Goal: Task Accomplishment & Management: Manage account settings

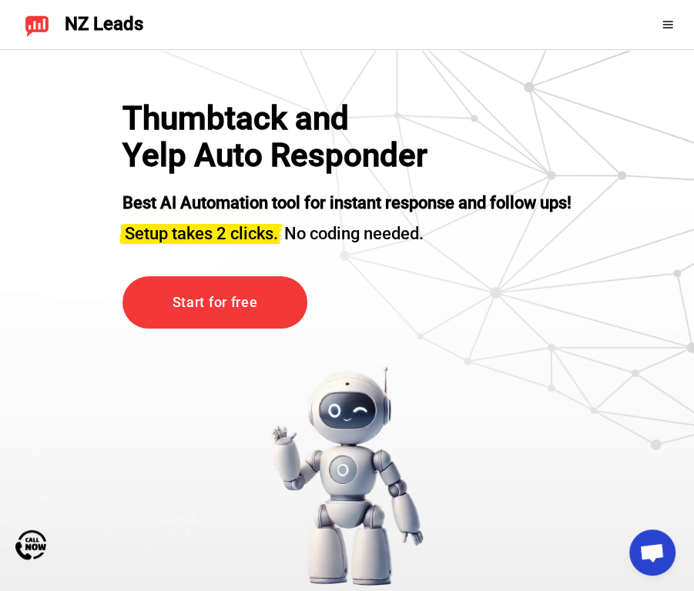
click at [666, 21] on icon at bounding box center [667, 24] width 10 height 7
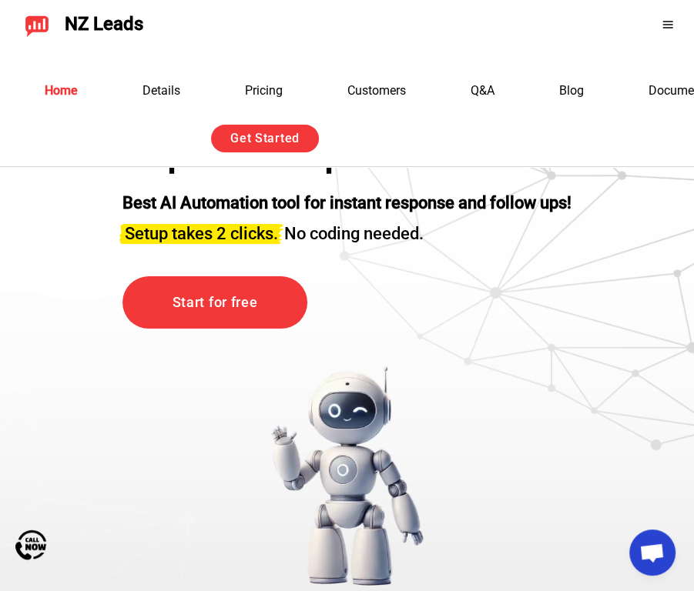
click at [666, 21] on icon at bounding box center [667, 24] width 10 height 7
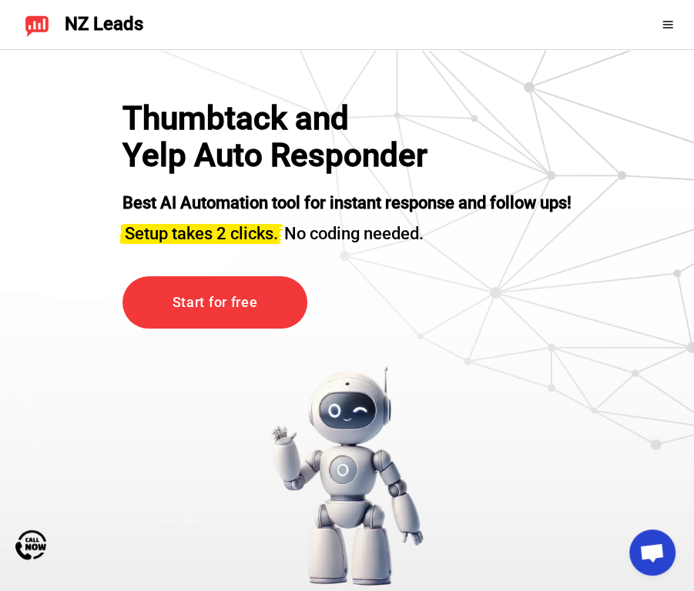
click at [666, 21] on icon at bounding box center [667, 24] width 10 height 7
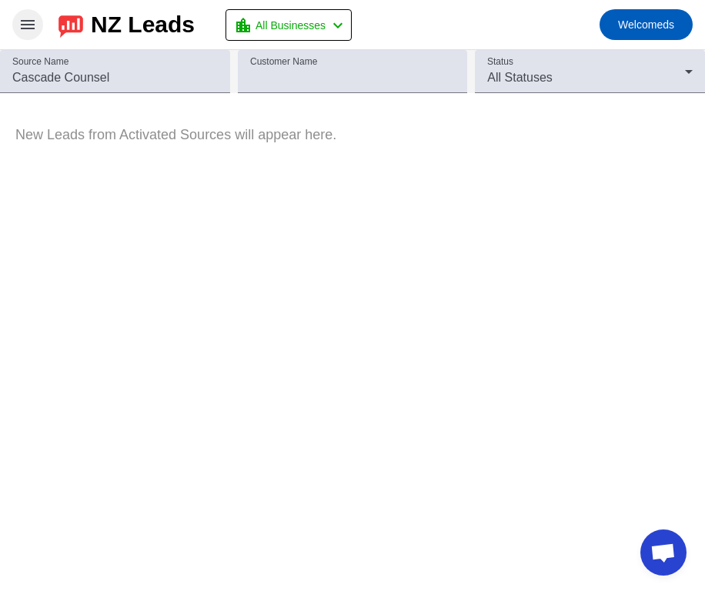
click at [35, 35] on span at bounding box center [27, 24] width 37 height 37
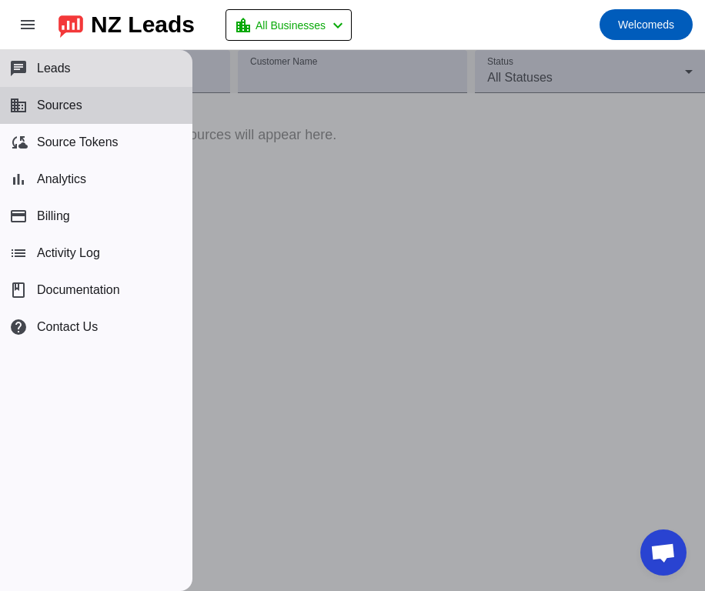
click at [88, 119] on button "business Sources" at bounding box center [96, 105] width 193 height 37
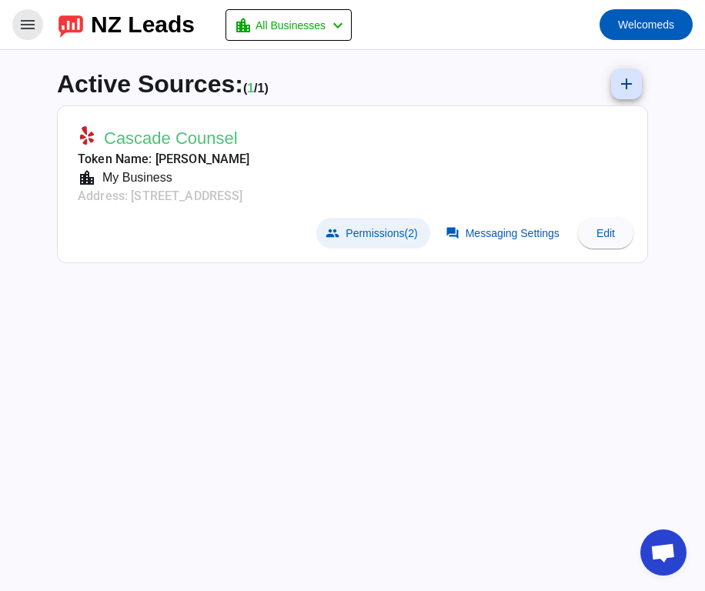
click at [400, 241] on span at bounding box center [373, 233] width 113 height 31
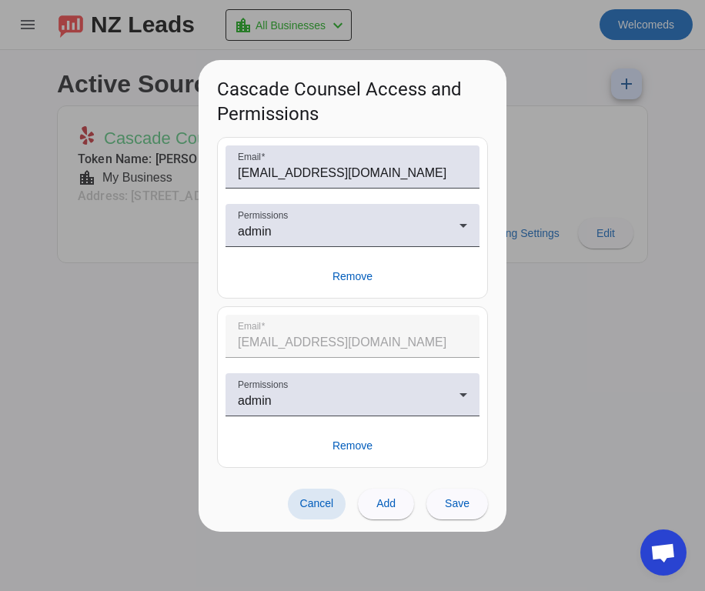
click at [302, 500] on span "Cancel" at bounding box center [317, 504] width 34 height 12
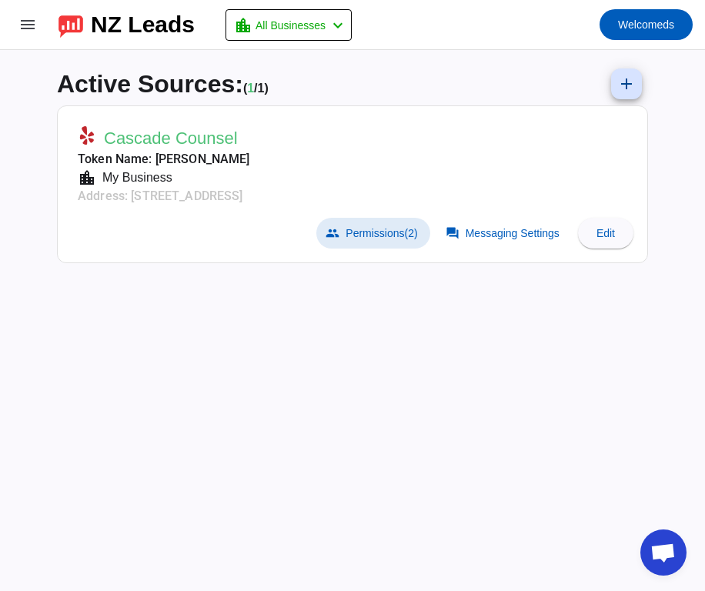
click at [386, 176] on mat-card-header "Cascade Counsel Token Name: Diarmid Spruiell location_city My Business Address:…" at bounding box center [352, 163] width 575 height 98
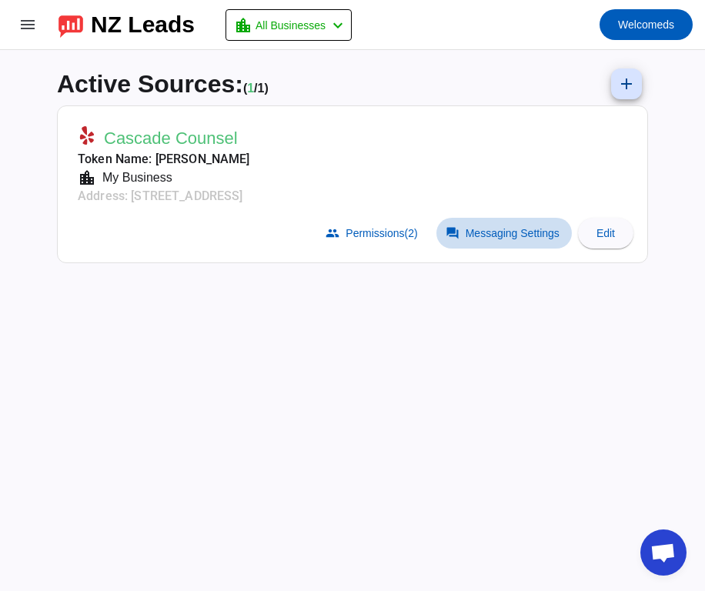
click at [456, 232] on mat-icon "forum" at bounding box center [453, 233] width 14 height 14
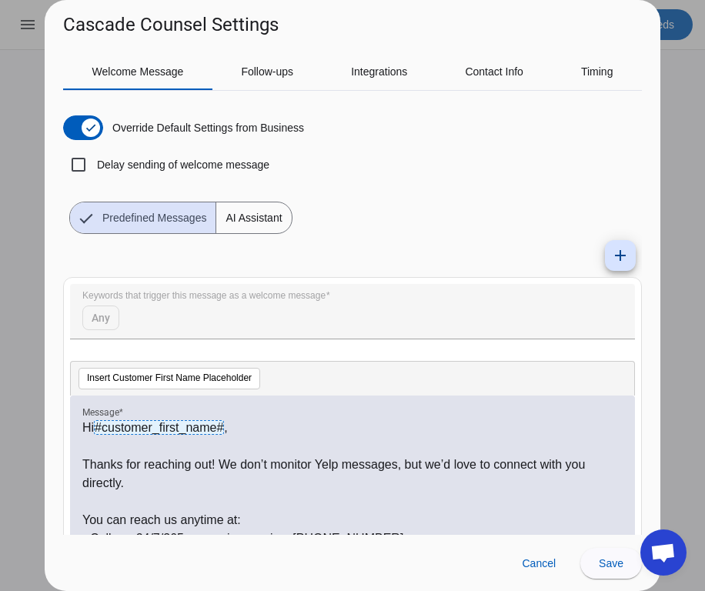
click at [31, 301] on div at bounding box center [352, 295] width 705 height 591
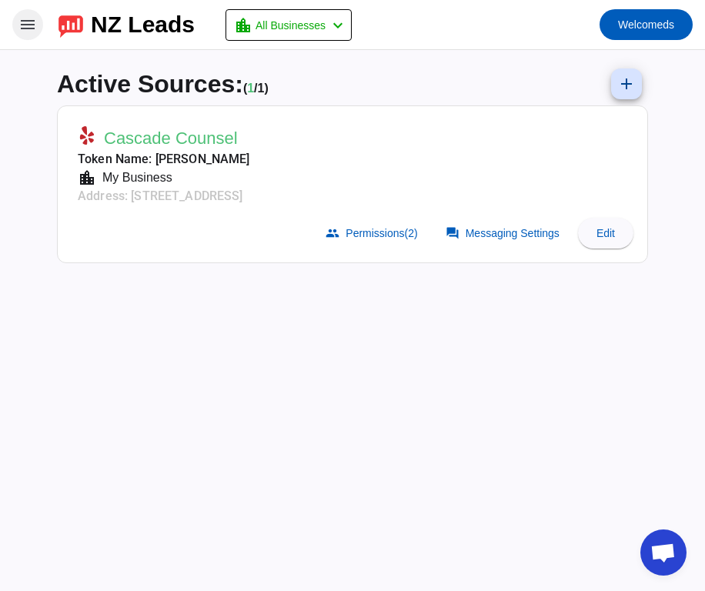
click at [36, 25] on mat-icon "menu" at bounding box center [27, 24] width 18 height 18
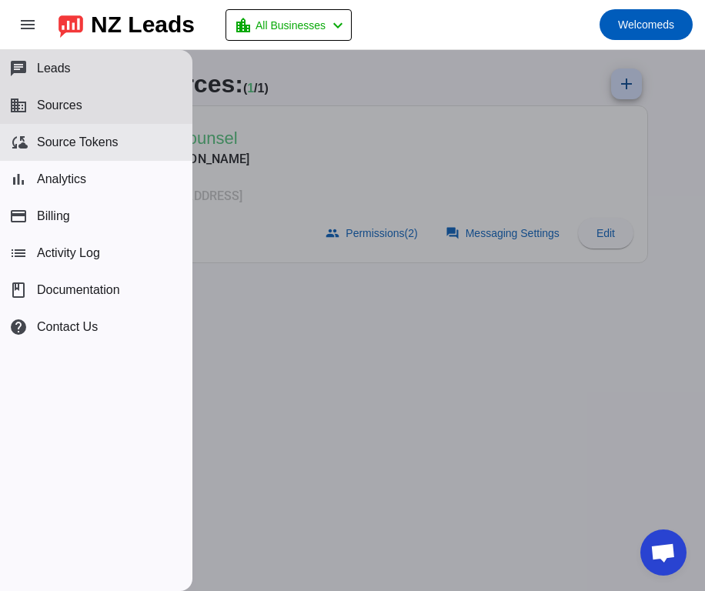
click at [52, 134] on button "cloud_sync Source Tokens" at bounding box center [96, 142] width 193 height 37
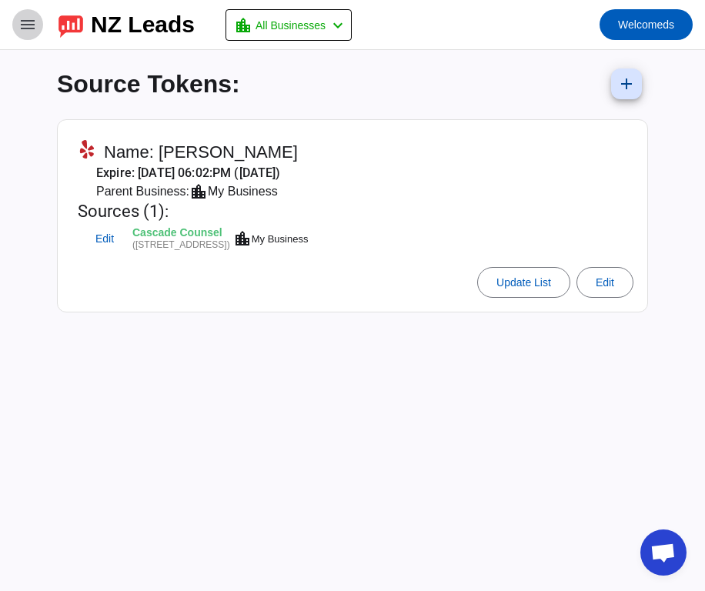
click at [30, 32] on mat-icon "menu" at bounding box center [27, 24] width 18 height 18
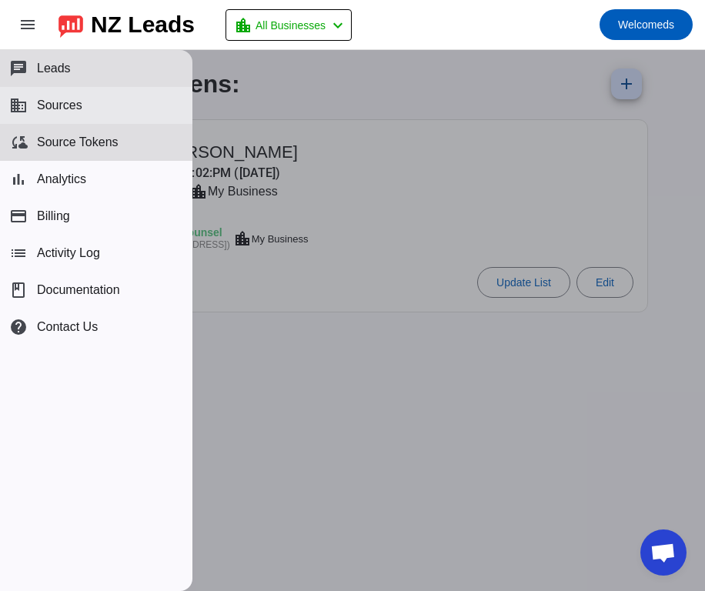
click at [73, 111] on span "Sources" at bounding box center [59, 106] width 45 height 14
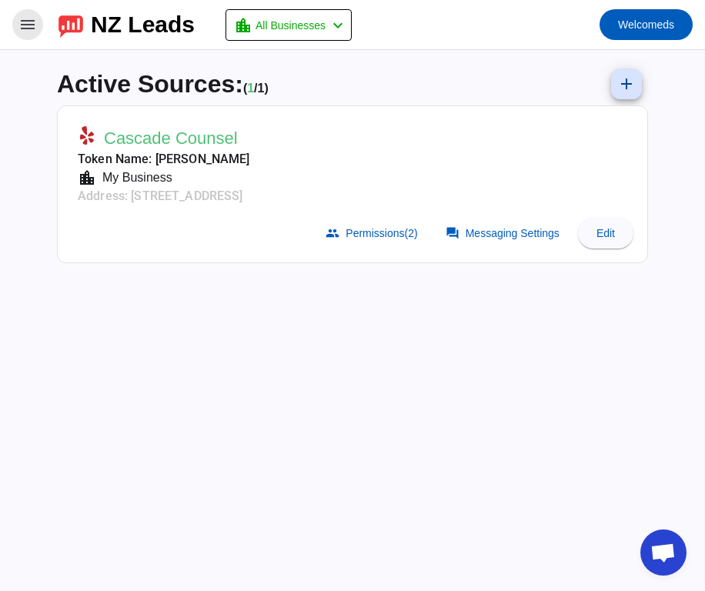
click at [25, 25] on mat-icon "menu" at bounding box center [27, 24] width 18 height 18
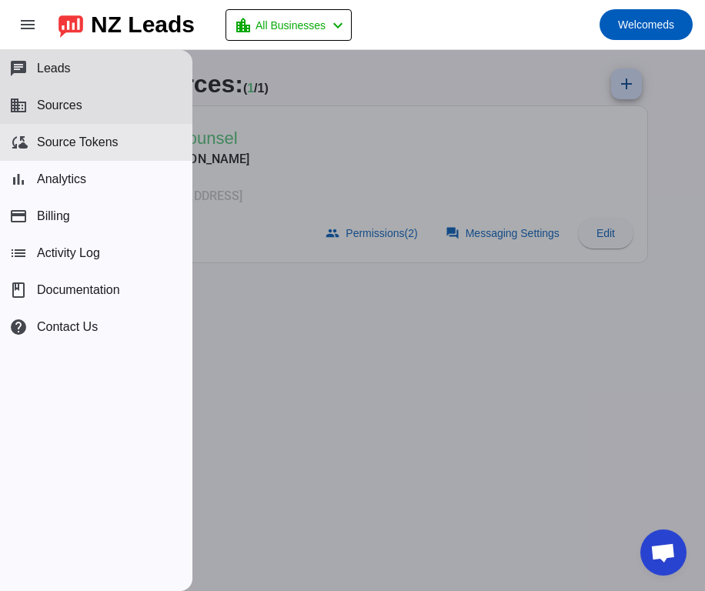
click at [70, 141] on span "Source Tokens" at bounding box center [78, 143] width 82 height 14
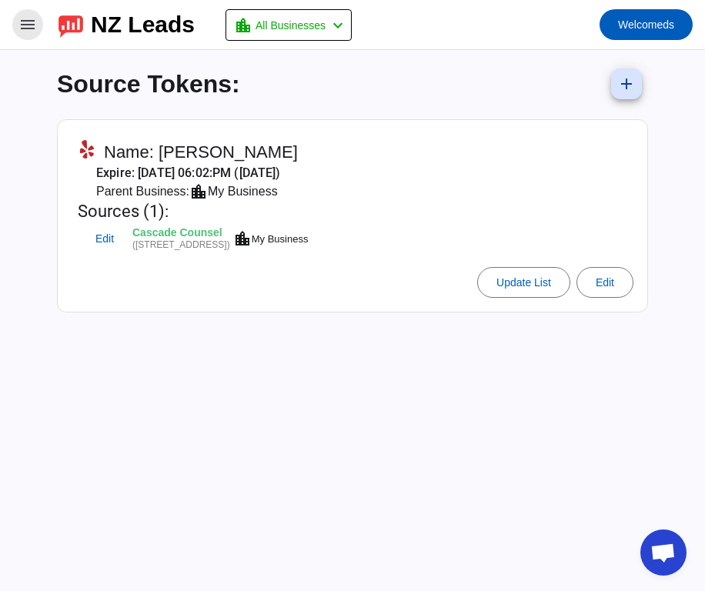
click at [24, 20] on mat-icon "menu" at bounding box center [27, 24] width 18 height 18
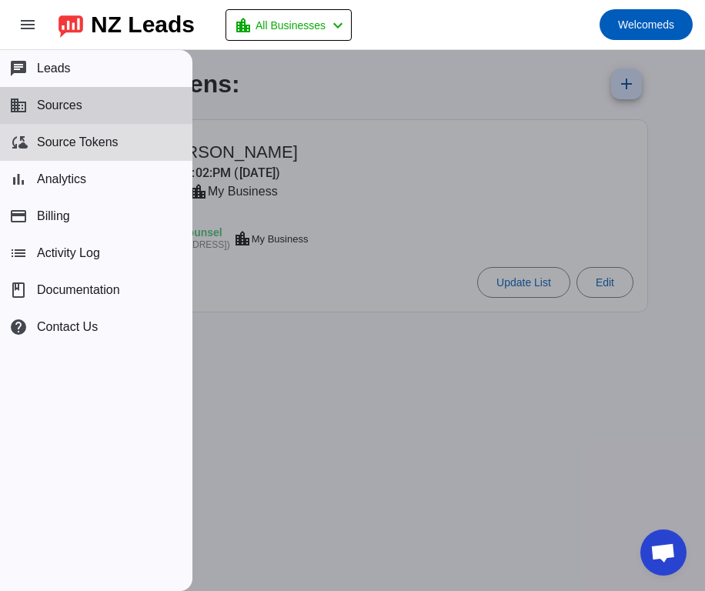
click at [55, 96] on button "business Sources" at bounding box center [96, 105] width 193 height 37
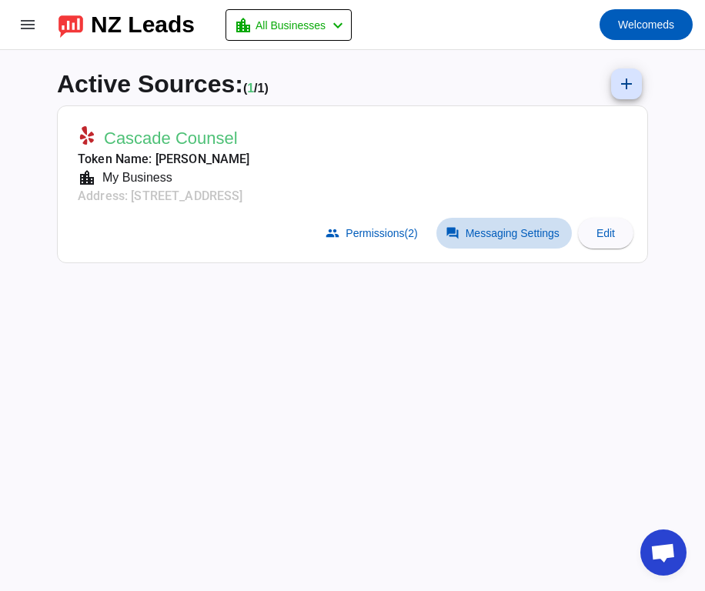
click at [504, 234] on span "Messaging Settings" at bounding box center [513, 233] width 94 height 12
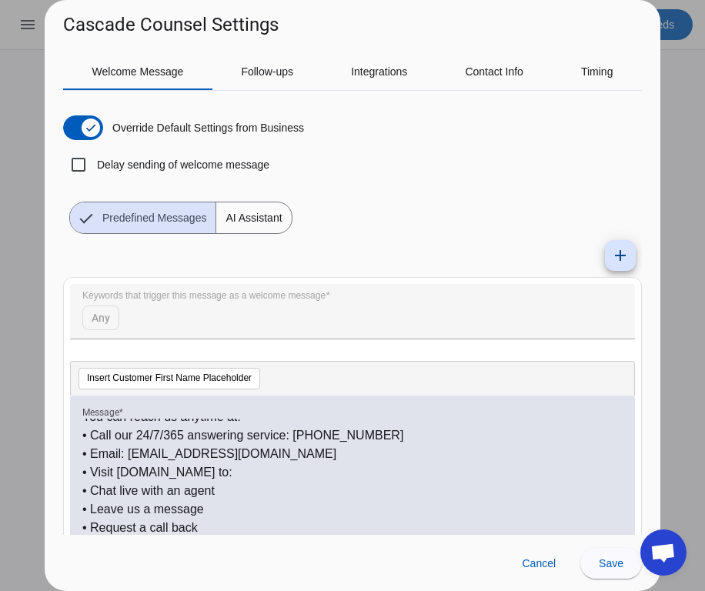
scroll to position [102, 0]
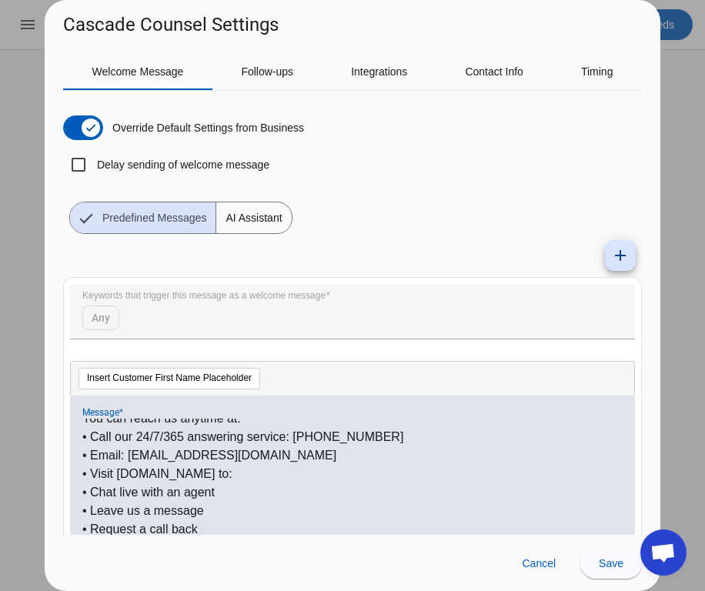
click at [142, 472] on p "• Visit cascadecounsel.com to:" at bounding box center [352, 474] width 541 height 18
click at [617, 570] on span at bounding box center [612, 563] width 62 height 37
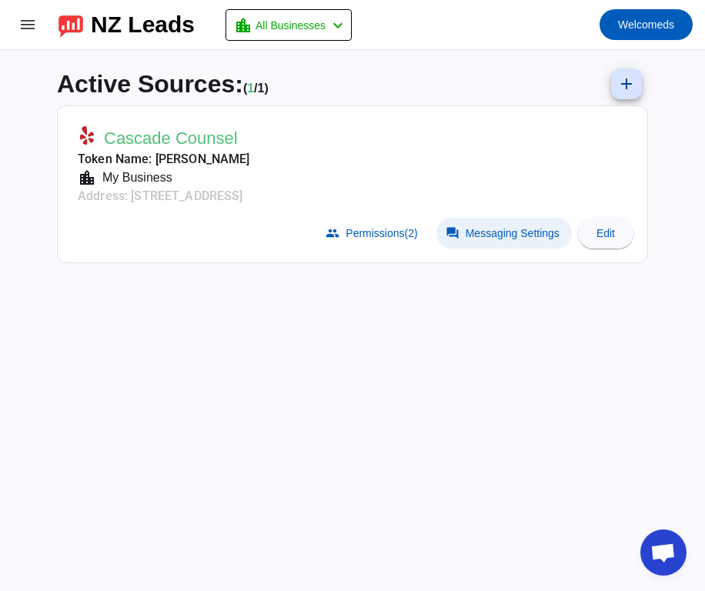
click at [486, 233] on span "Messaging Settings" at bounding box center [513, 233] width 94 height 12
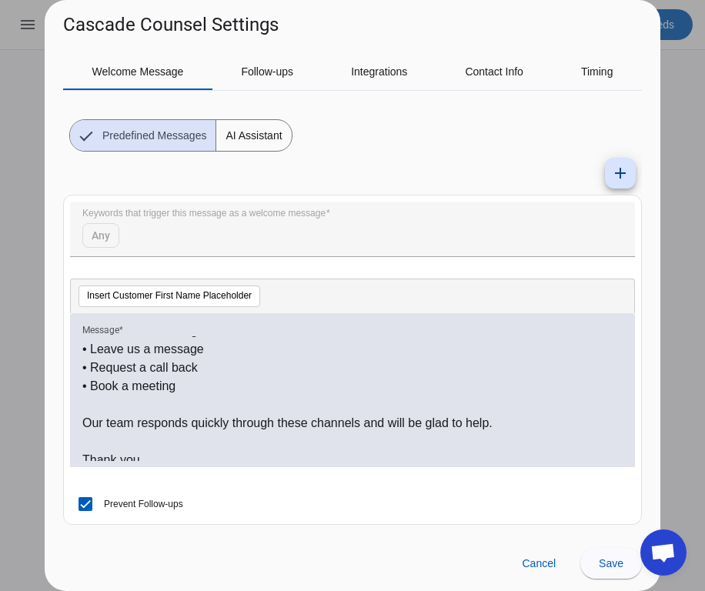
scroll to position [207, 0]
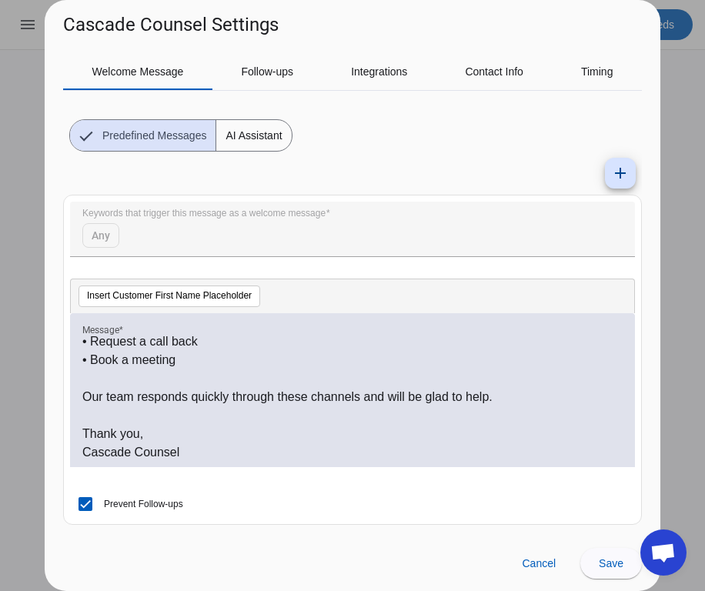
click at [685, 84] on div at bounding box center [352, 295] width 705 height 591
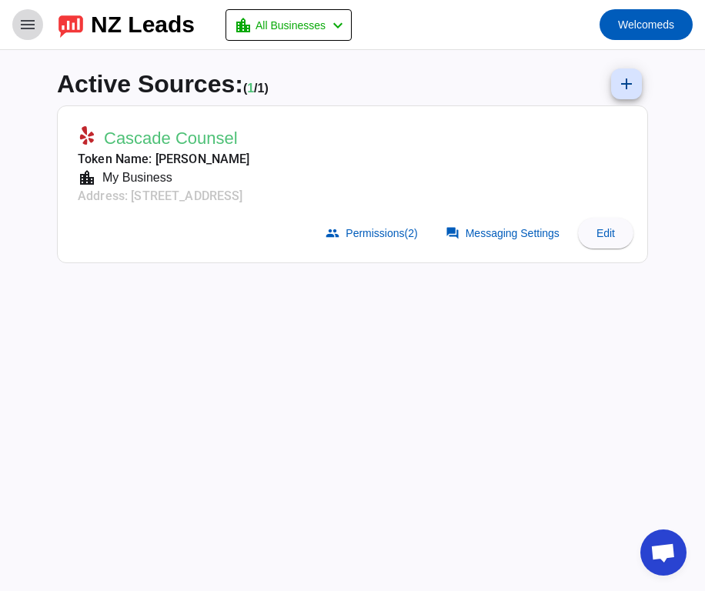
click at [28, 38] on span at bounding box center [27, 24] width 37 height 37
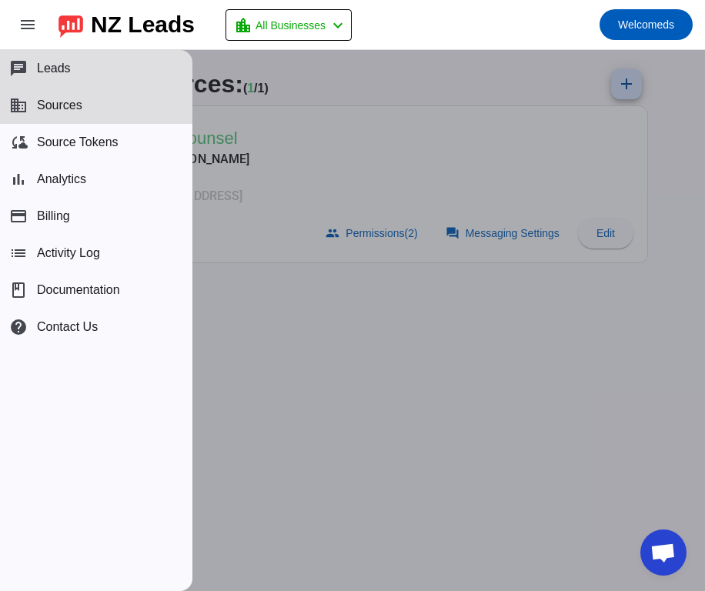
click at [58, 112] on button "business Sources" at bounding box center [96, 105] width 193 height 37
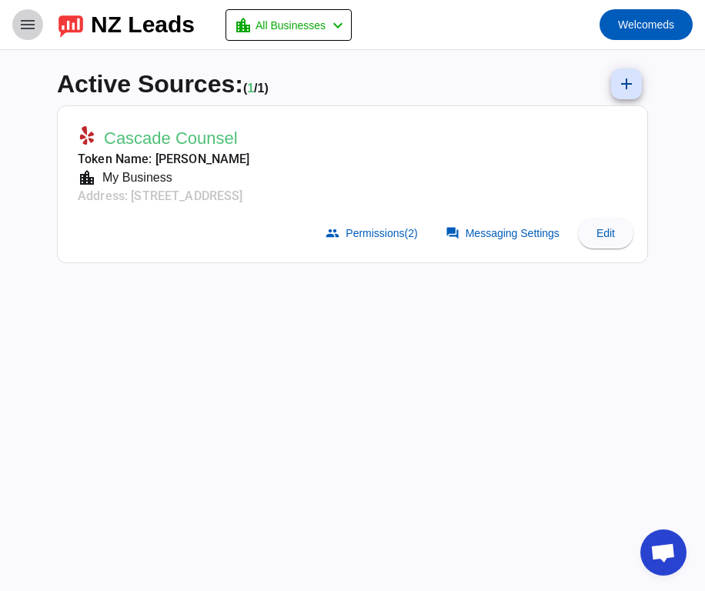
click at [27, 13] on span at bounding box center [27, 24] width 37 height 37
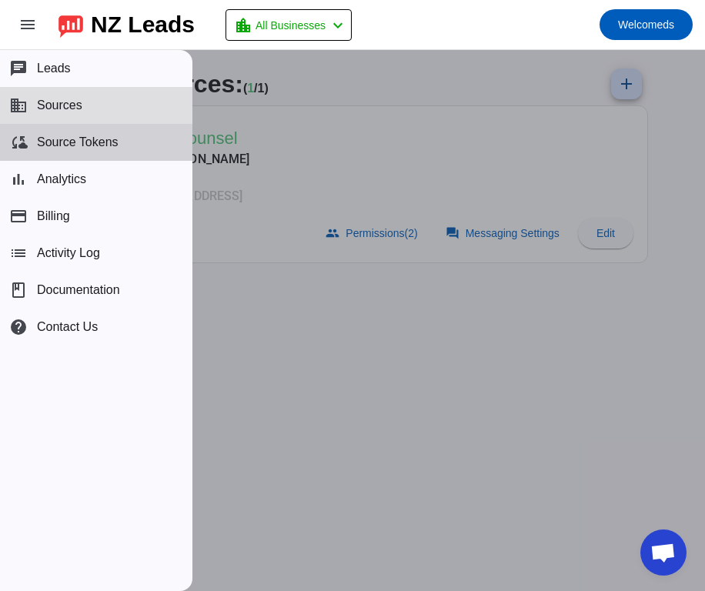
click at [122, 136] on button "cloud_sync Source Tokens" at bounding box center [96, 142] width 193 height 37
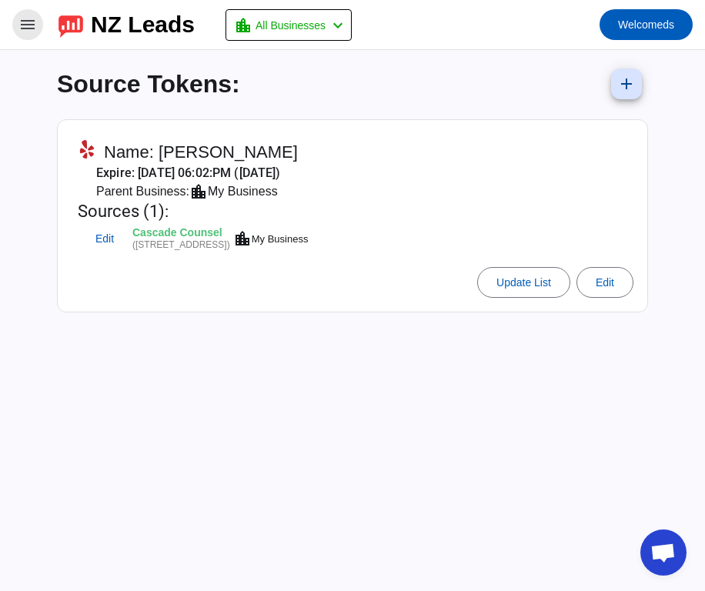
click at [25, 35] on span at bounding box center [27, 24] width 37 height 37
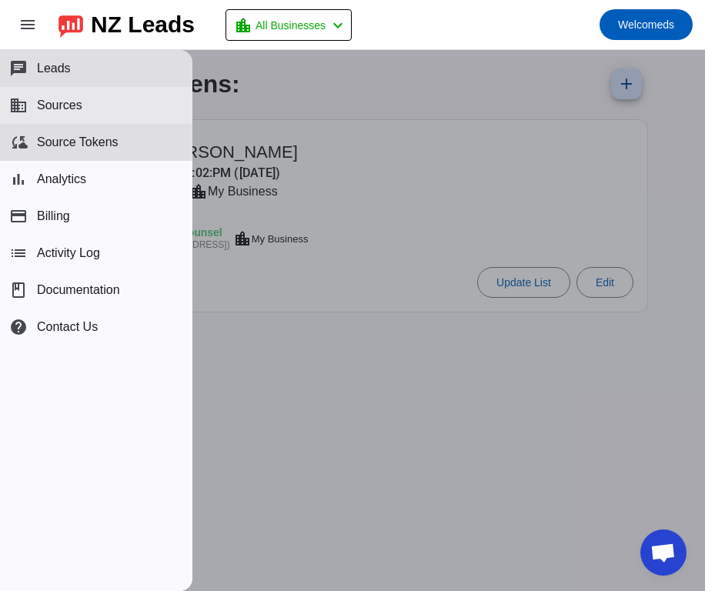
click at [96, 102] on button "business Sources" at bounding box center [96, 105] width 193 height 37
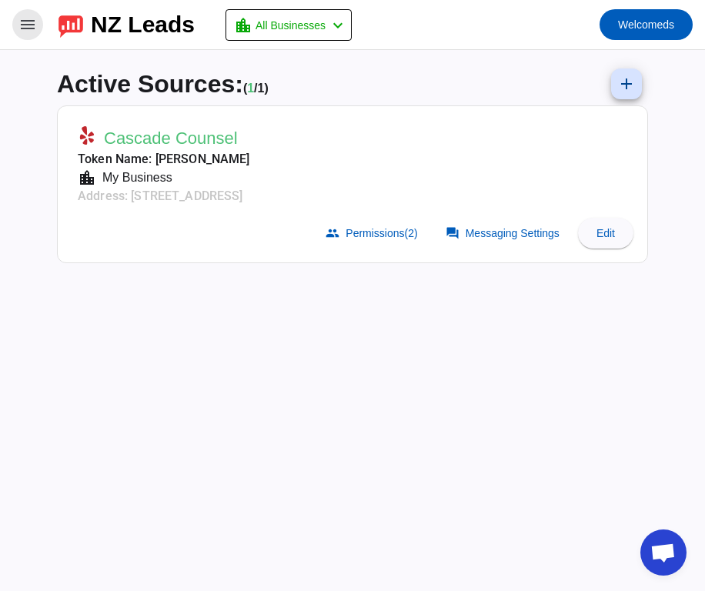
click at [173, 294] on div "Active Sources: ( 1 / 1) add Cascade Counsel Token Name: Diarmid Spruiell locat…" at bounding box center [353, 320] width 616 height 541
click at [54, 36] on mat-toolbar-row "menu NZ Leads location_city All Businesses chevron_left Welcome ds" at bounding box center [352, 24] width 705 height 49
click at [32, 34] on span at bounding box center [27, 24] width 37 height 37
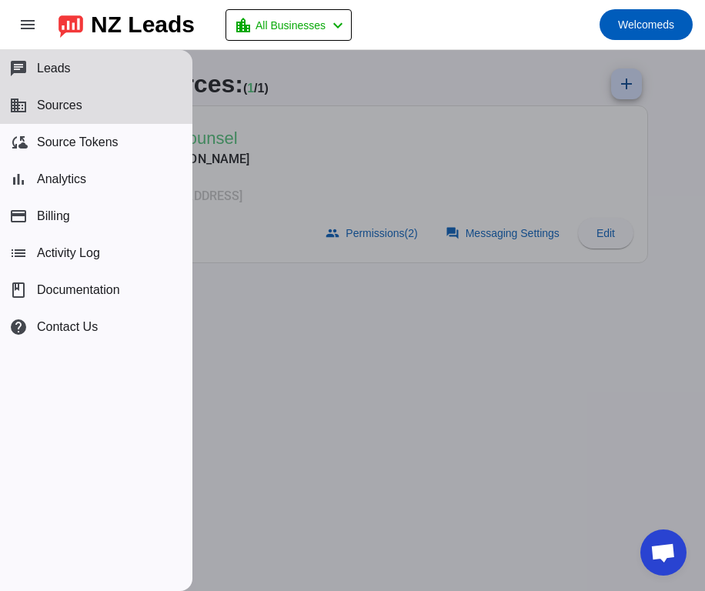
click at [98, 112] on button "business Sources" at bounding box center [96, 105] width 193 height 37
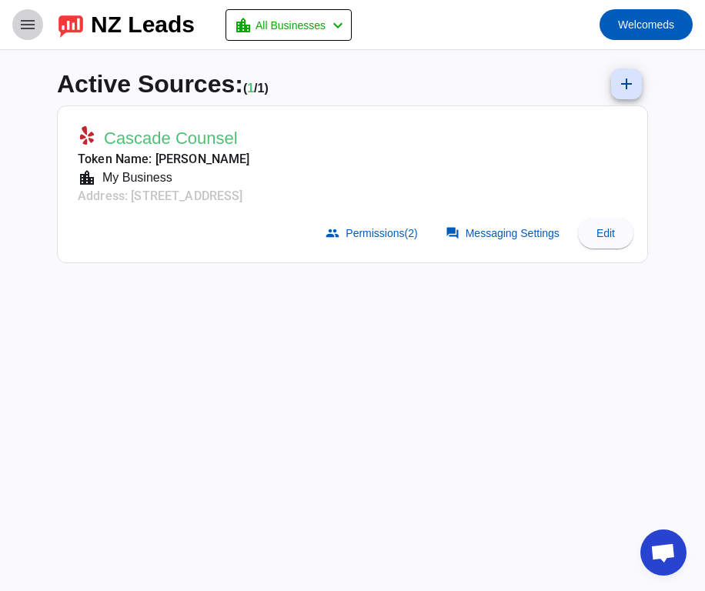
click at [25, 17] on mat-icon "menu" at bounding box center [27, 24] width 18 height 18
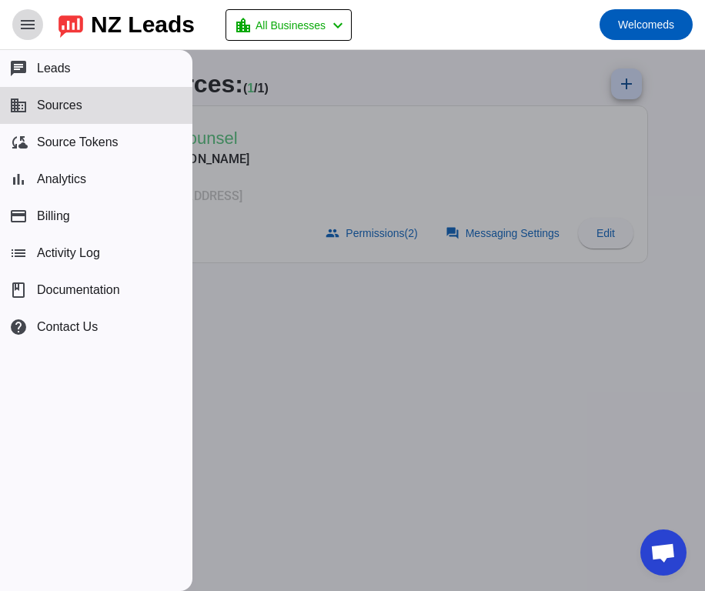
click at [25, 17] on mat-icon "menu" at bounding box center [27, 24] width 18 height 18
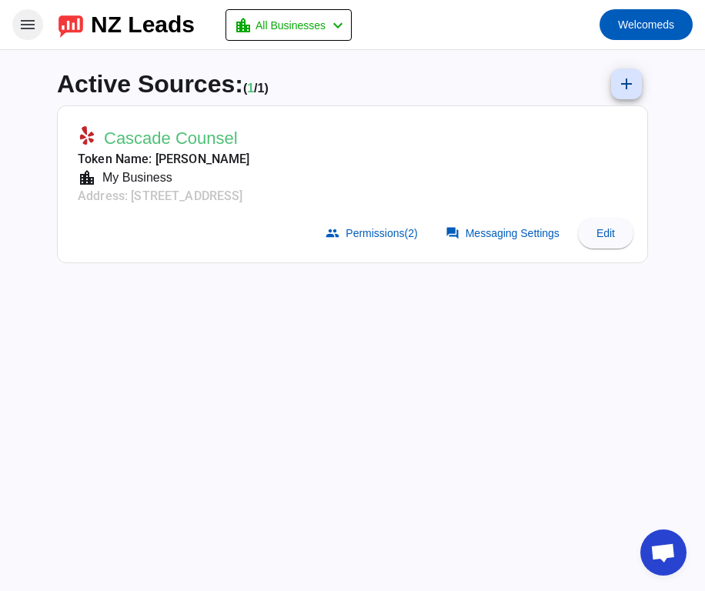
click at [22, 25] on mat-icon "menu" at bounding box center [27, 24] width 18 height 18
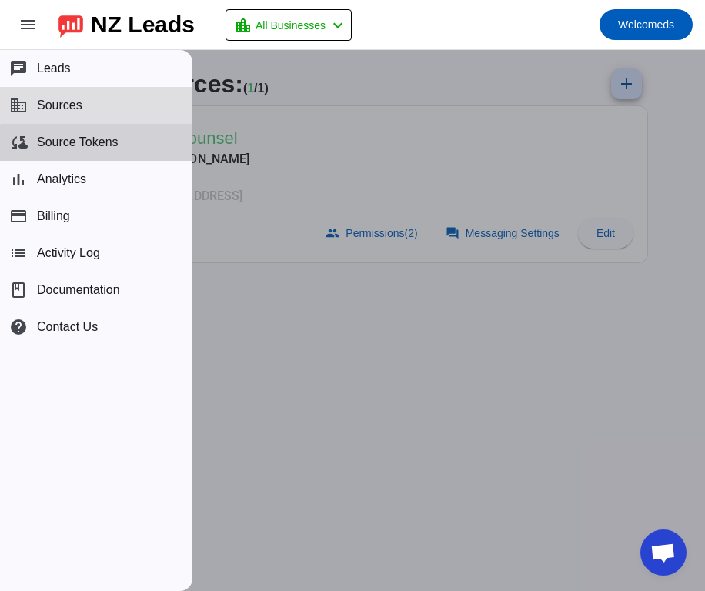
click at [144, 152] on button "cloud_sync Source Tokens" at bounding box center [96, 142] width 193 height 37
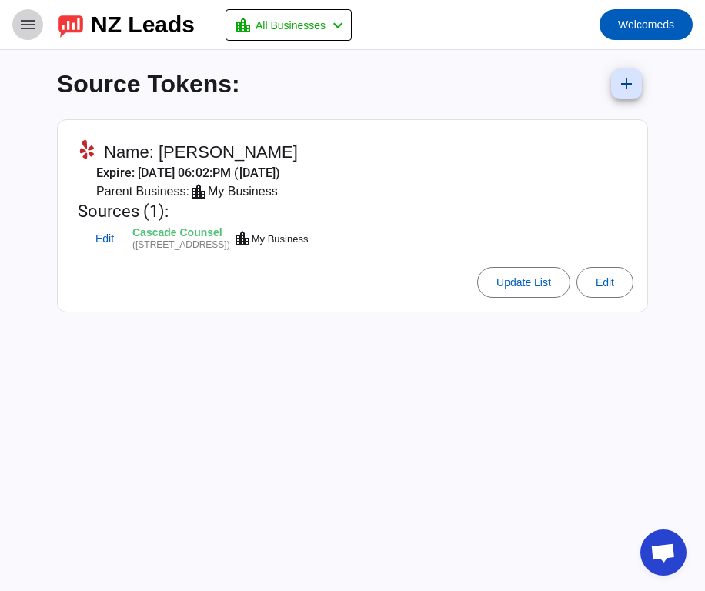
click at [23, 15] on mat-icon "menu" at bounding box center [27, 24] width 18 height 18
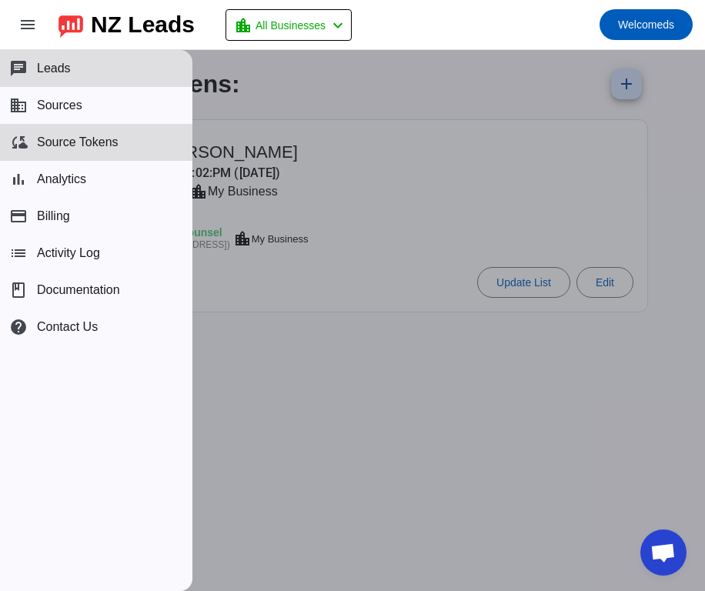
click at [313, 310] on div at bounding box center [352, 320] width 705 height 541
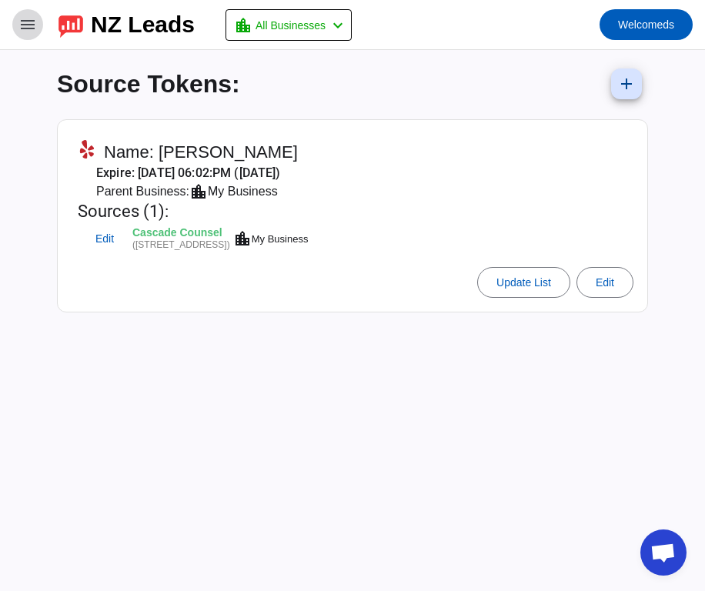
click at [22, 35] on span at bounding box center [27, 24] width 37 height 37
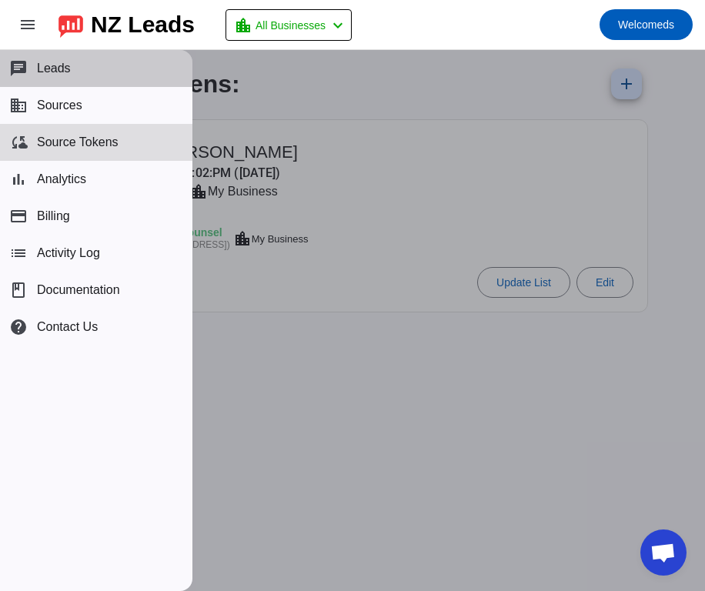
click at [88, 66] on button "chat Leads" at bounding box center [96, 68] width 193 height 37
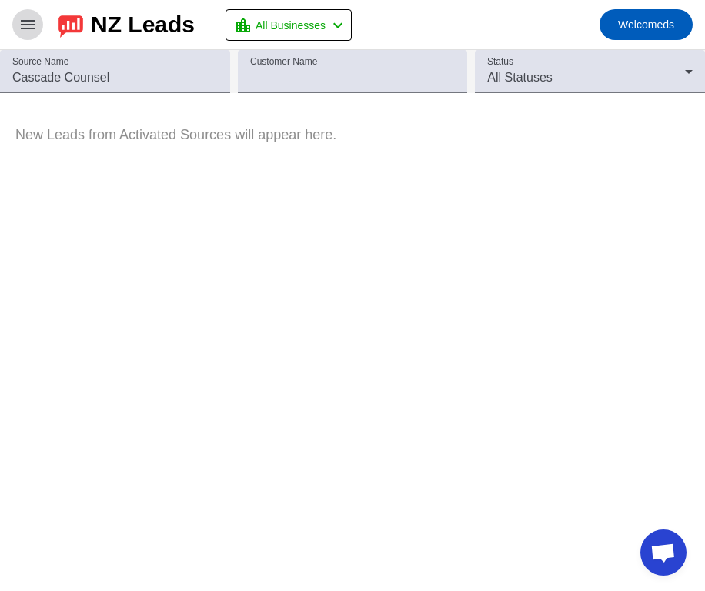
click at [21, 29] on mat-icon "menu" at bounding box center [27, 24] width 18 height 18
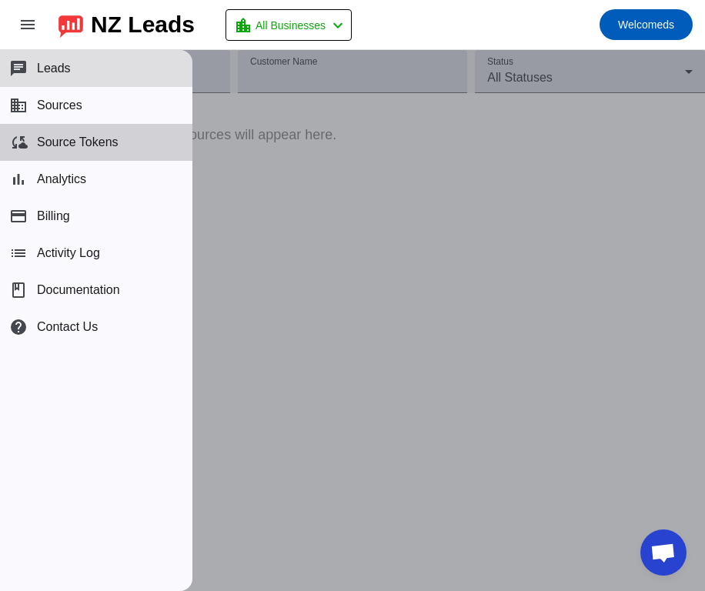
click at [119, 142] on button "cloud_sync Source Tokens" at bounding box center [96, 142] width 193 height 37
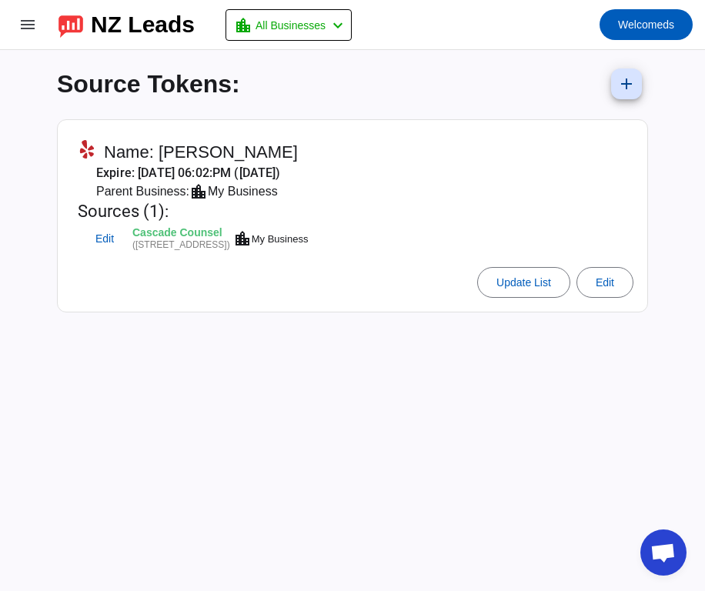
click at [170, 307] on mat-card "Name: [PERSON_NAME] Expire: [DATE] 06:02:PM ([DATE]) Parent Business: location_…" at bounding box center [352, 215] width 591 height 193
click at [28, 25] on mat-icon "menu" at bounding box center [27, 24] width 18 height 18
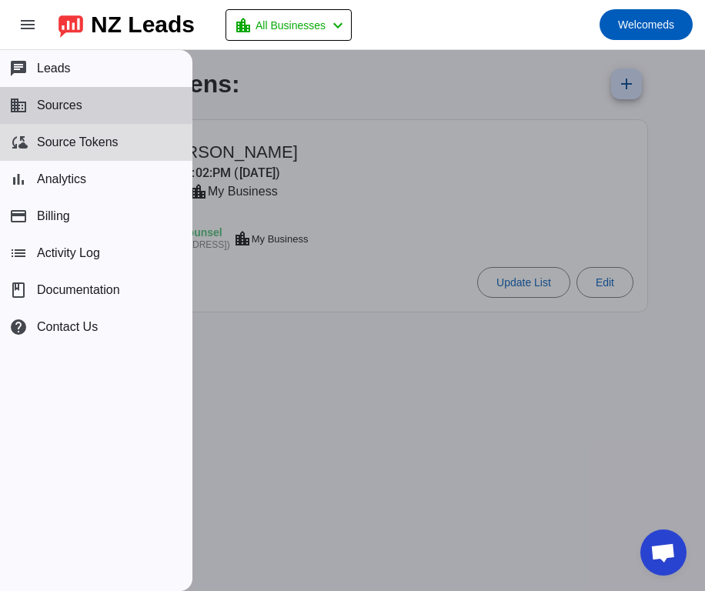
click at [74, 102] on span "Sources" at bounding box center [59, 106] width 45 height 14
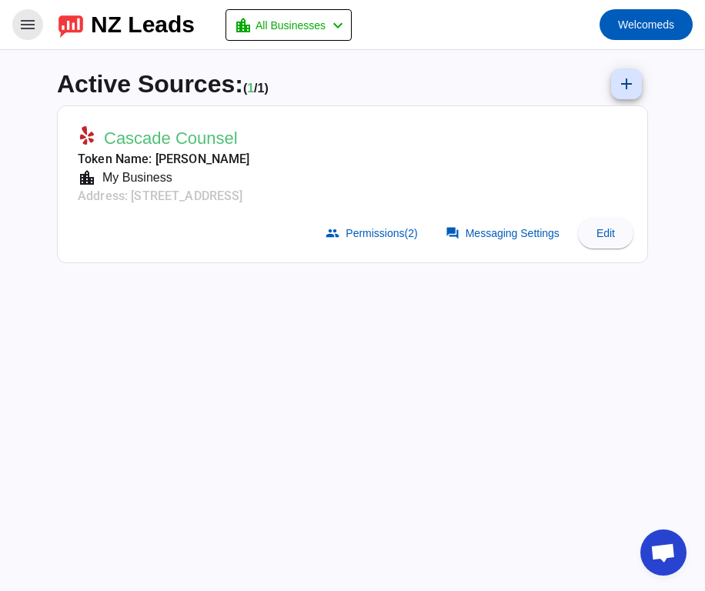
click at [18, 25] on span at bounding box center [27, 24] width 37 height 37
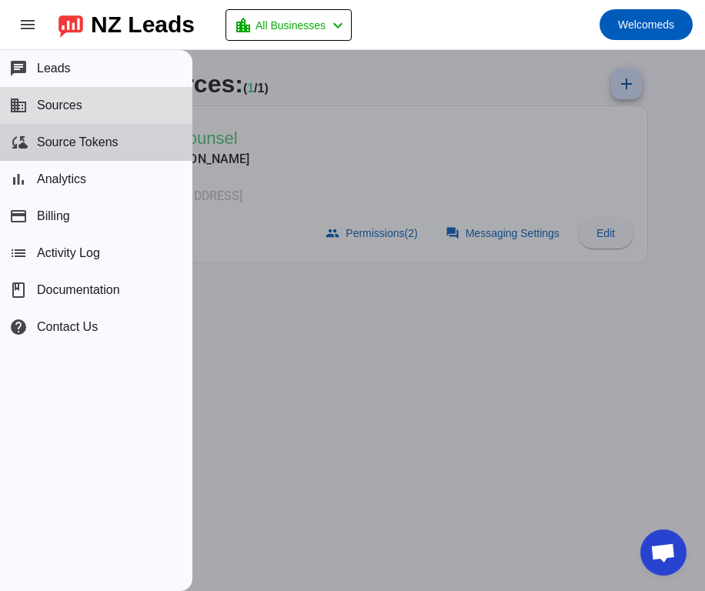
click at [77, 137] on span "Source Tokens" at bounding box center [78, 143] width 82 height 14
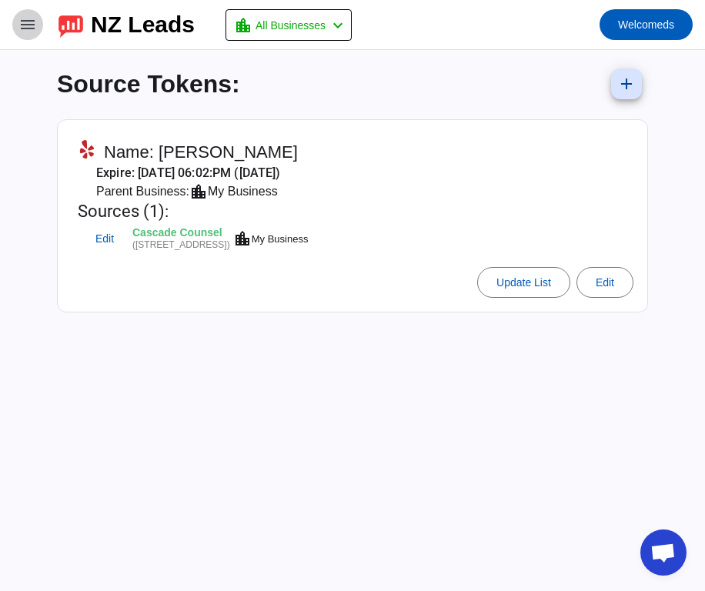
click at [31, 33] on mat-icon "menu" at bounding box center [27, 24] width 18 height 18
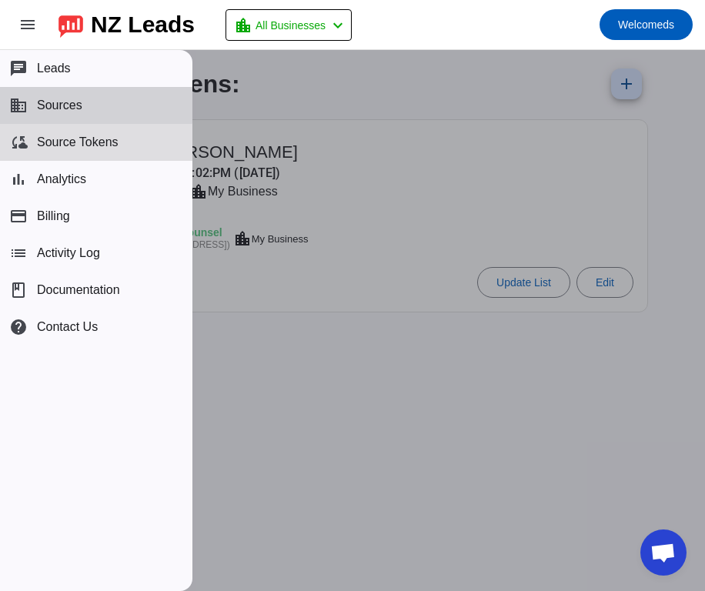
click at [72, 99] on span "Sources" at bounding box center [59, 106] width 45 height 14
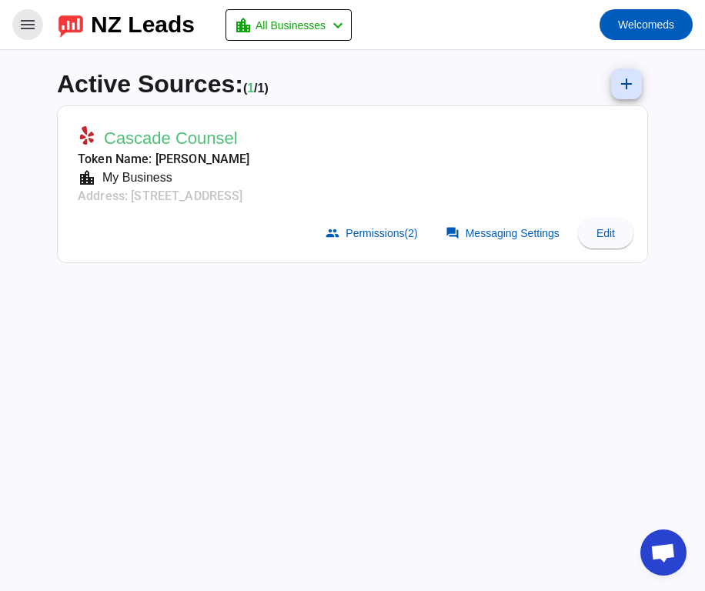
click at [28, 30] on mat-icon "menu" at bounding box center [27, 24] width 18 height 18
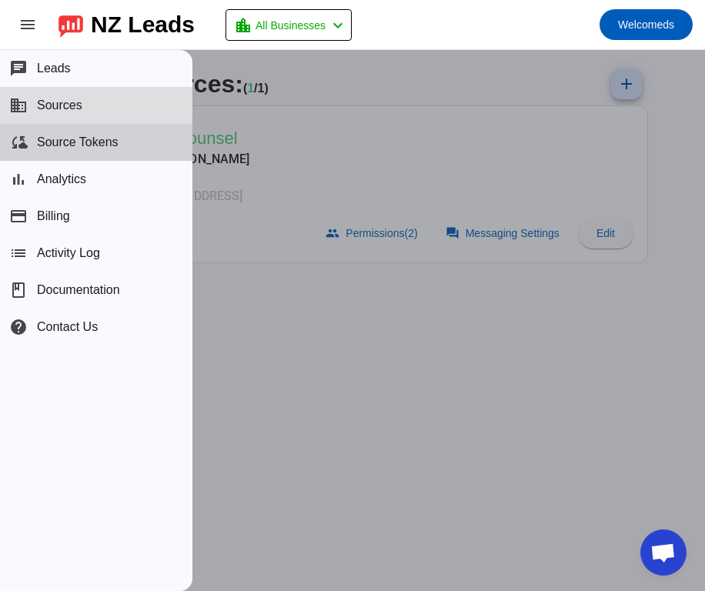
click at [64, 138] on span "Source Tokens" at bounding box center [78, 143] width 82 height 14
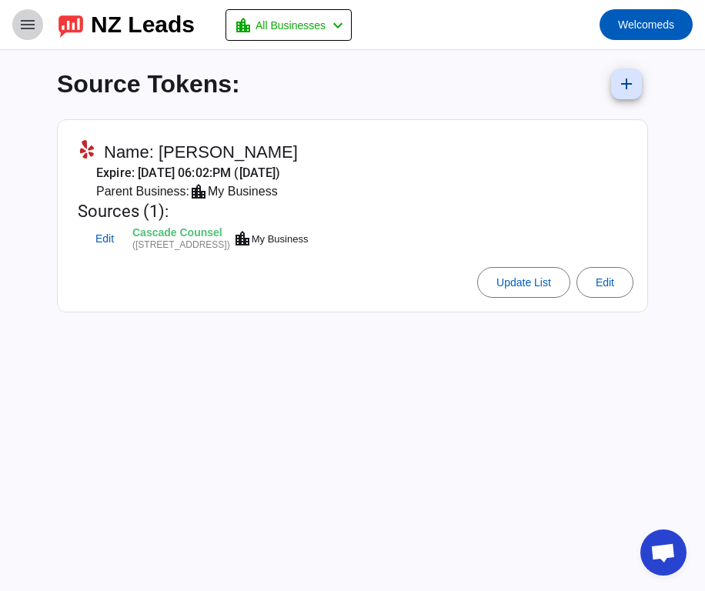
click at [25, 18] on mat-icon "menu" at bounding box center [27, 24] width 18 height 18
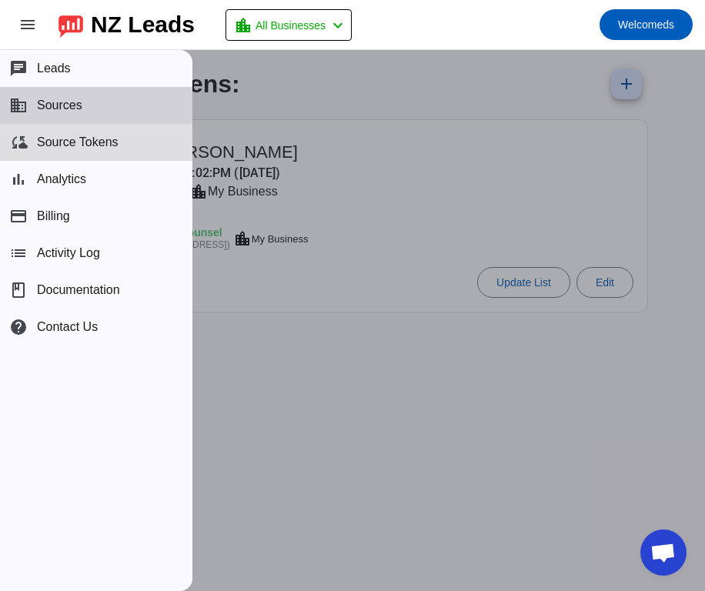
click at [84, 105] on button "business Sources" at bounding box center [96, 105] width 193 height 37
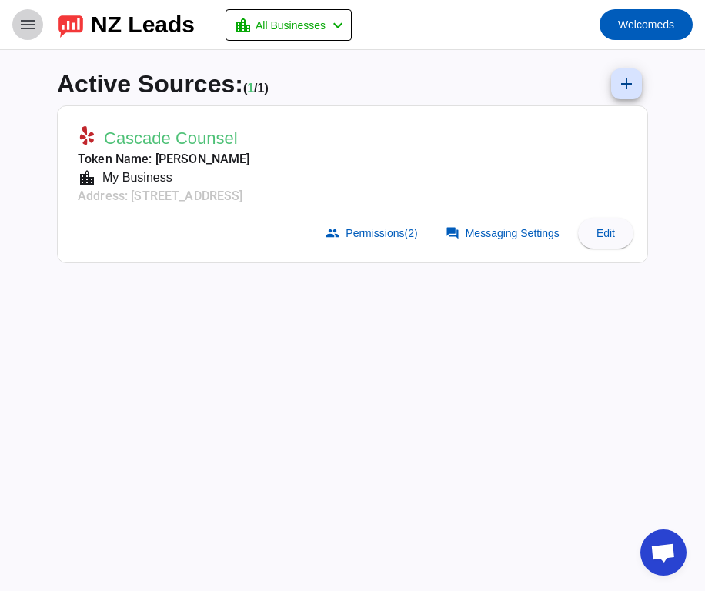
click at [25, 28] on mat-icon "menu" at bounding box center [27, 24] width 18 height 18
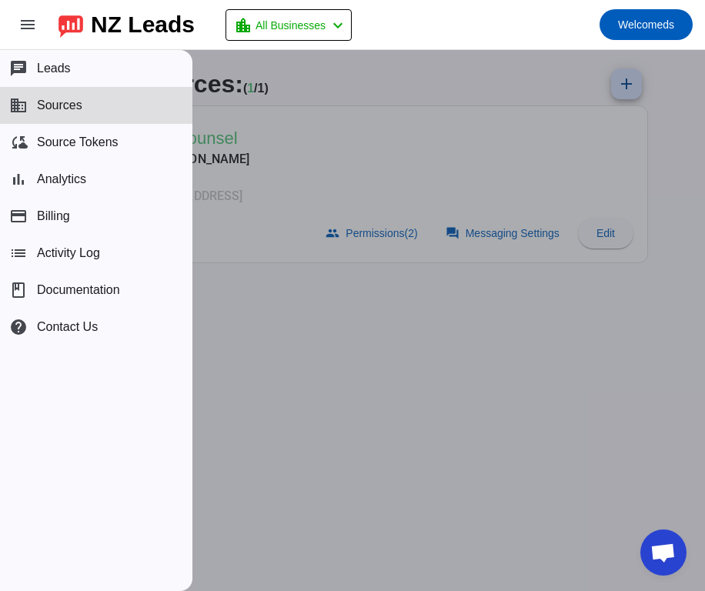
click at [310, 355] on div at bounding box center [352, 320] width 705 height 541
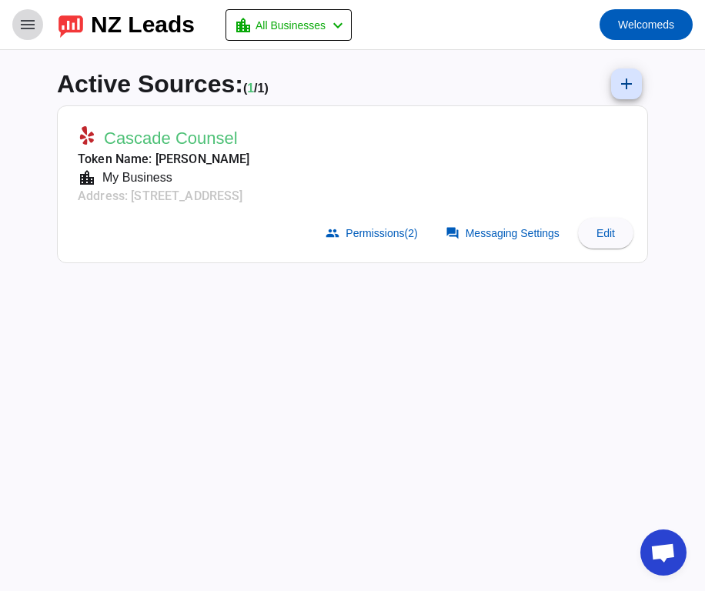
click at [35, 35] on span at bounding box center [27, 24] width 37 height 37
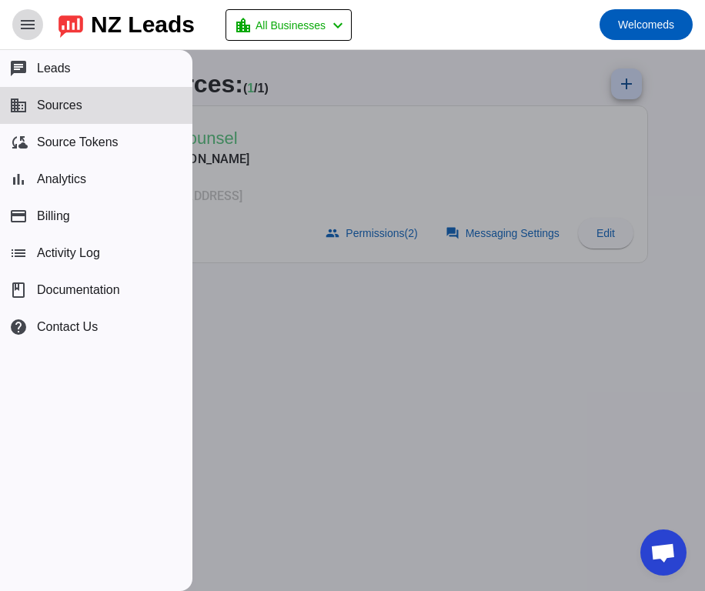
click at [29, 19] on mat-icon "menu" at bounding box center [27, 24] width 18 height 18
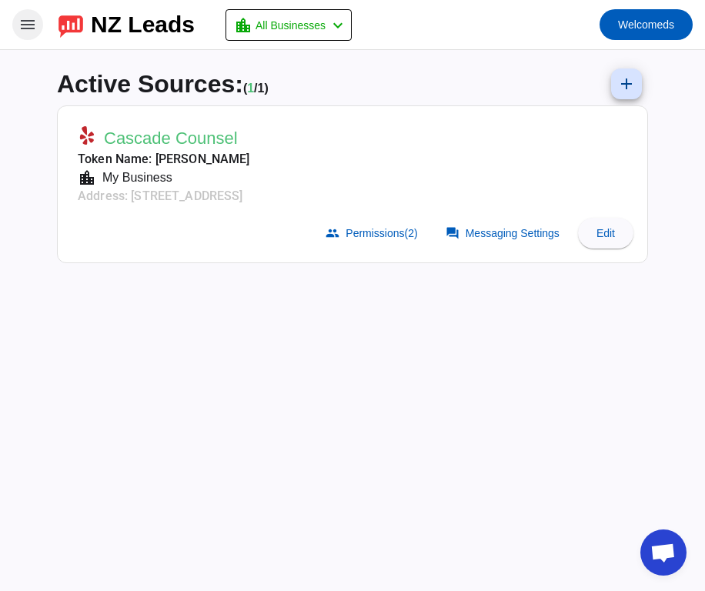
click at [29, 19] on mat-icon "menu" at bounding box center [27, 24] width 18 height 18
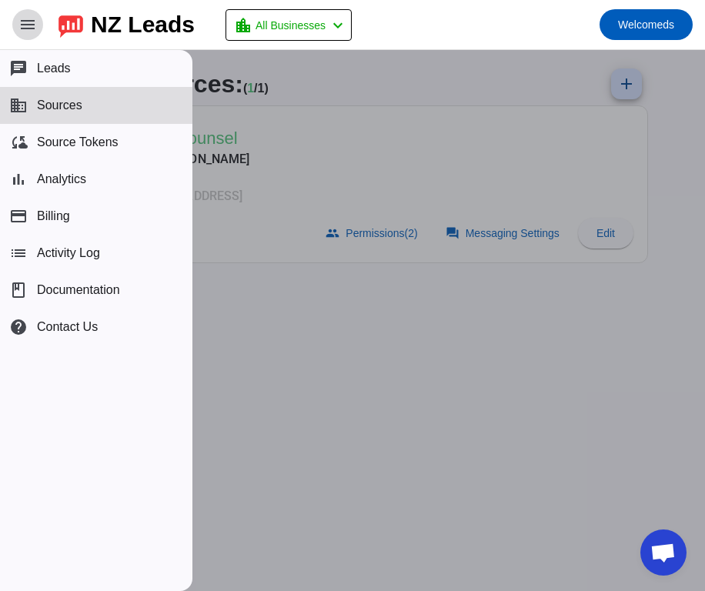
click at [29, 19] on mat-icon "menu" at bounding box center [27, 24] width 18 height 18
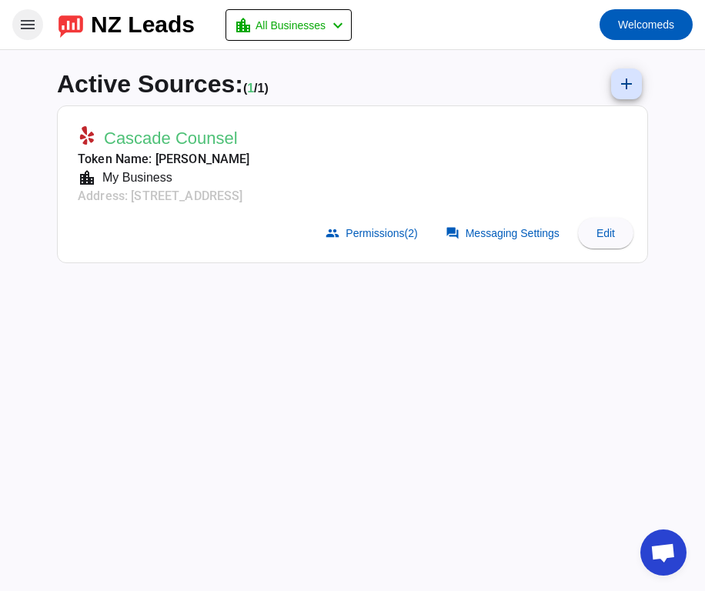
click at [29, 19] on mat-icon "menu" at bounding box center [27, 24] width 18 height 18
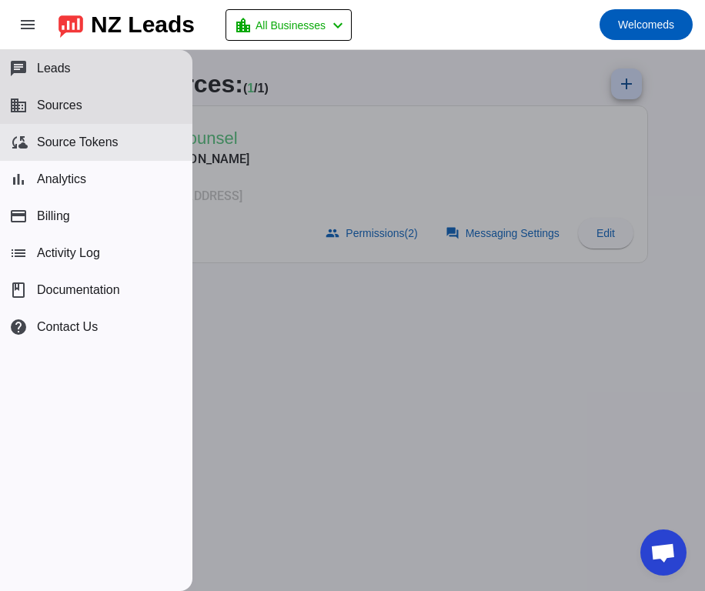
click at [108, 136] on span "Source Tokens" at bounding box center [78, 143] width 82 height 14
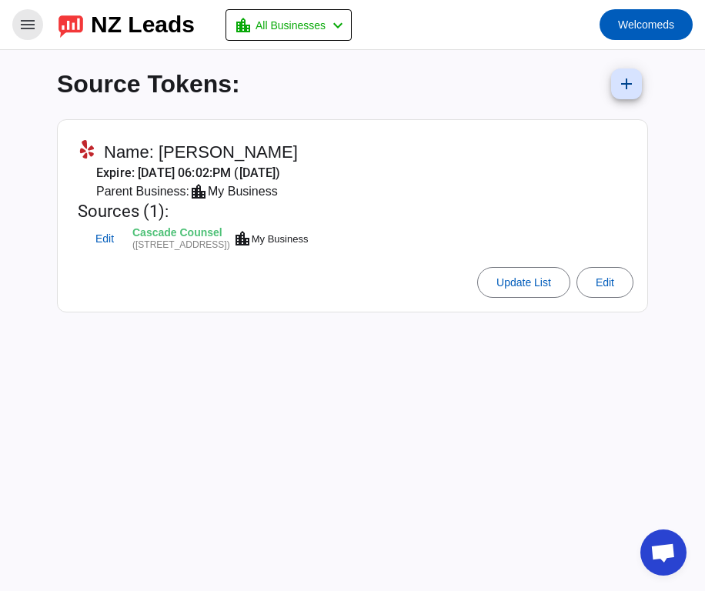
click at [24, 33] on mat-icon "menu" at bounding box center [27, 24] width 18 height 18
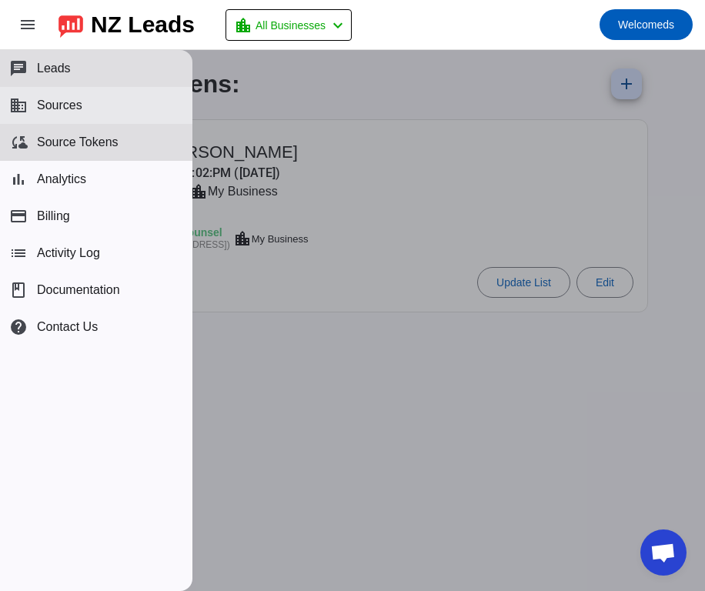
click at [122, 109] on button "business Sources" at bounding box center [96, 105] width 193 height 37
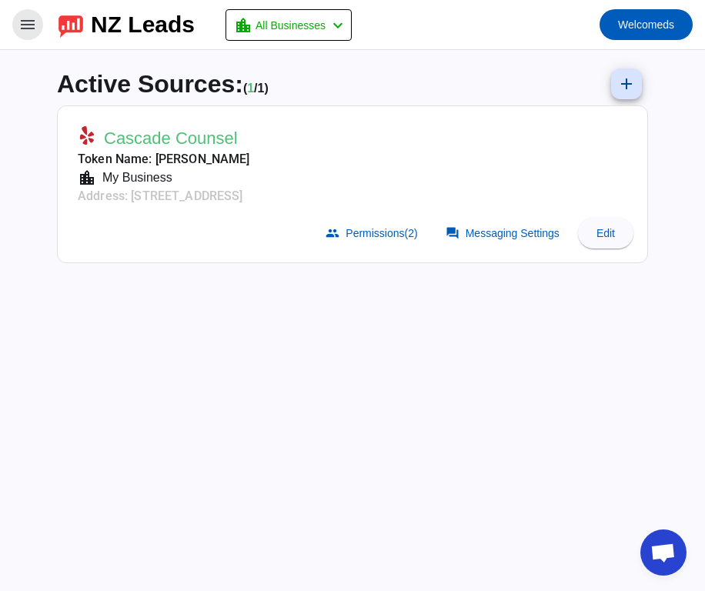
click at [22, 19] on mat-icon "menu" at bounding box center [27, 24] width 18 height 18
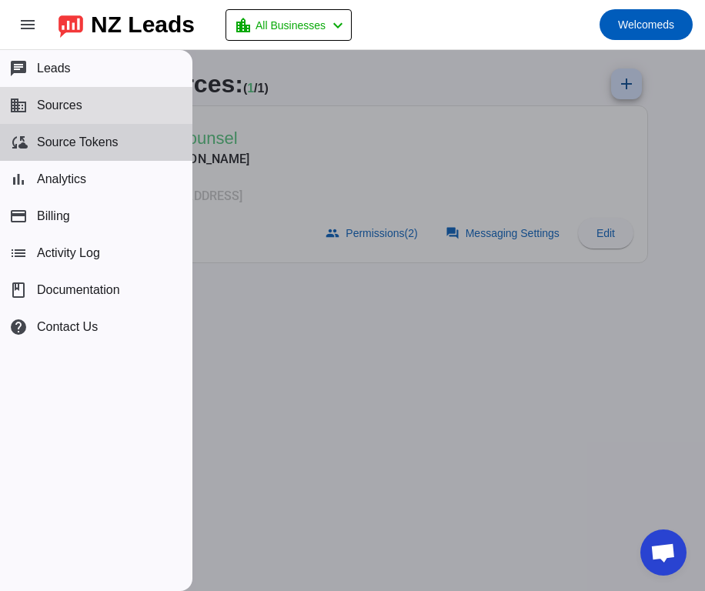
click at [117, 136] on span "Source Tokens" at bounding box center [78, 143] width 82 height 14
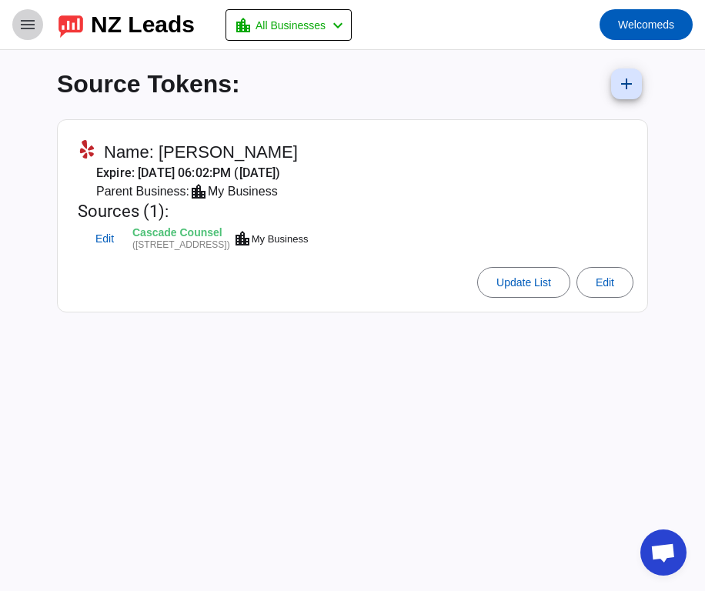
click at [28, 35] on span at bounding box center [27, 24] width 37 height 37
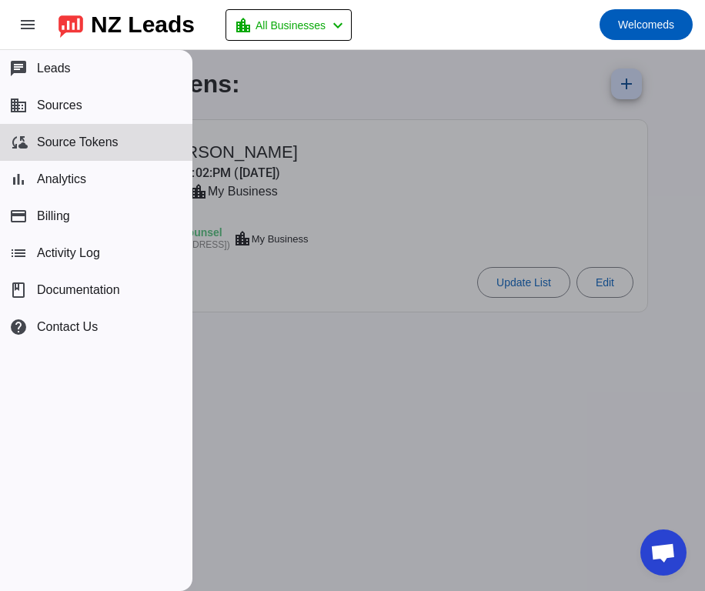
click at [301, 404] on div at bounding box center [352, 320] width 705 height 541
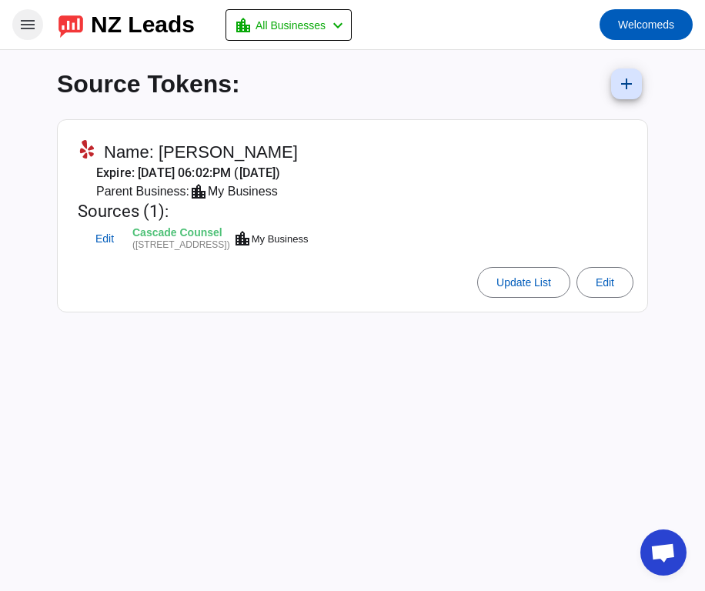
click at [31, 29] on mat-icon "menu" at bounding box center [27, 24] width 18 height 18
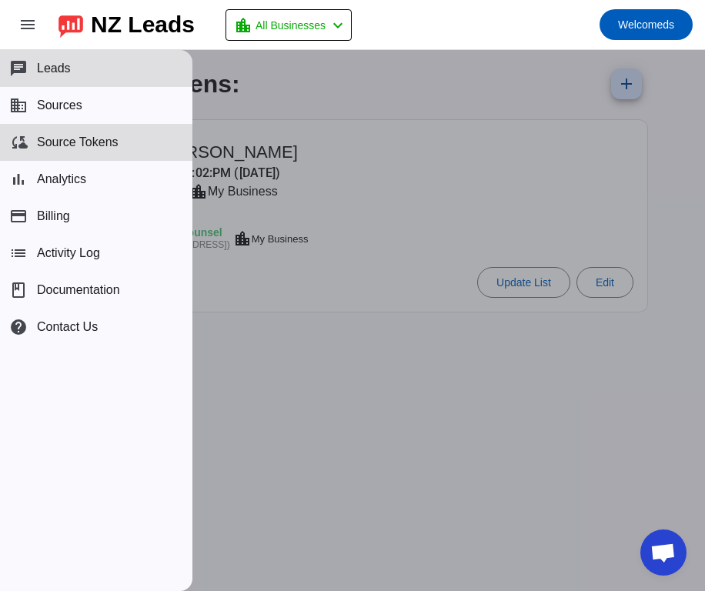
click at [65, 147] on span "Source Tokens" at bounding box center [78, 143] width 82 height 14
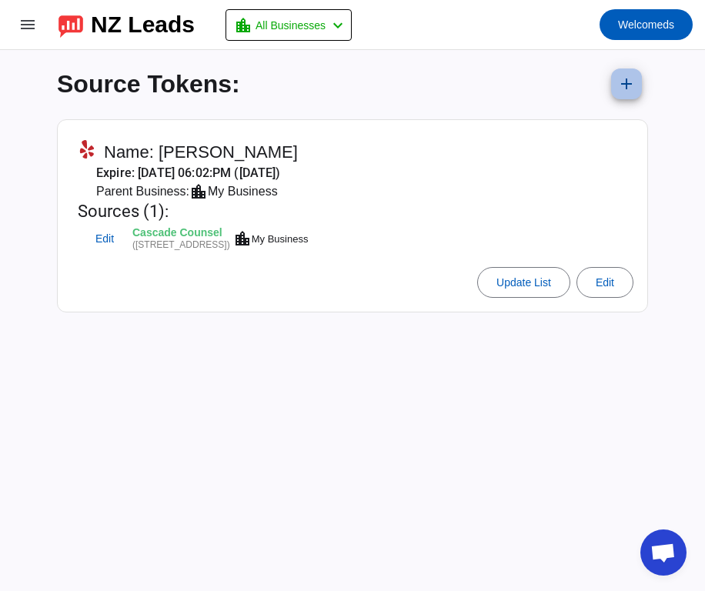
click at [619, 84] on mat-icon "add" at bounding box center [627, 84] width 18 height 18
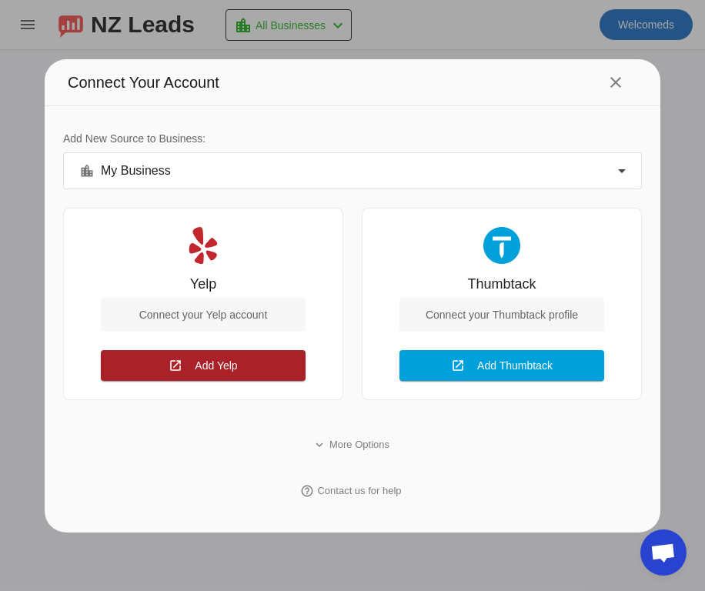
click at [267, 357] on span at bounding box center [203, 365] width 205 height 37
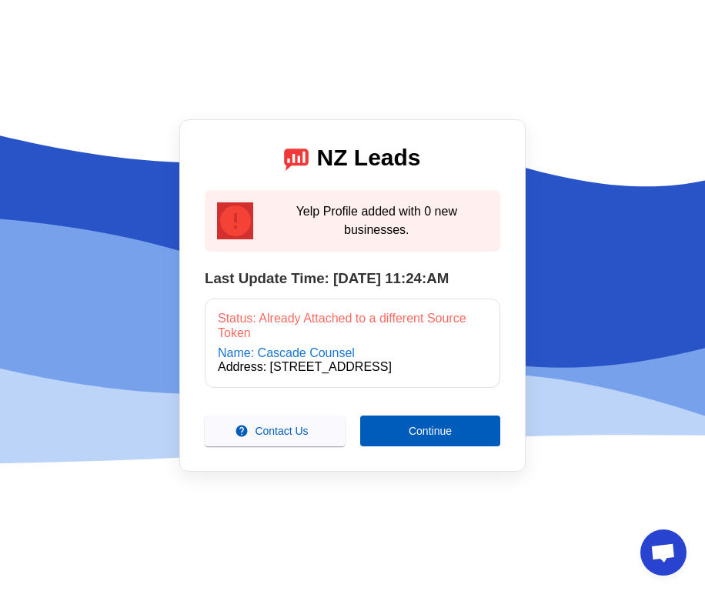
drag, startPoint x: 444, startPoint y: 440, endPoint x: 403, endPoint y: 370, distance: 81.1
click at [403, 370] on div "error Yelp Profile added with 0 new businesses. Last Update Time: 10/7/2025, 11…" at bounding box center [353, 309] width 296 height 275
click at [403, 370] on div "Address: [STREET_ADDRESS]" at bounding box center [353, 367] width 270 height 14
click at [403, 370] on div "Address: 2906 Colby Ave,Ste 105,Everett, WA 98201" at bounding box center [353, 367] width 270 height 14
click at [404, 449] on span at bounding box center [430, 431] width 140 height 37
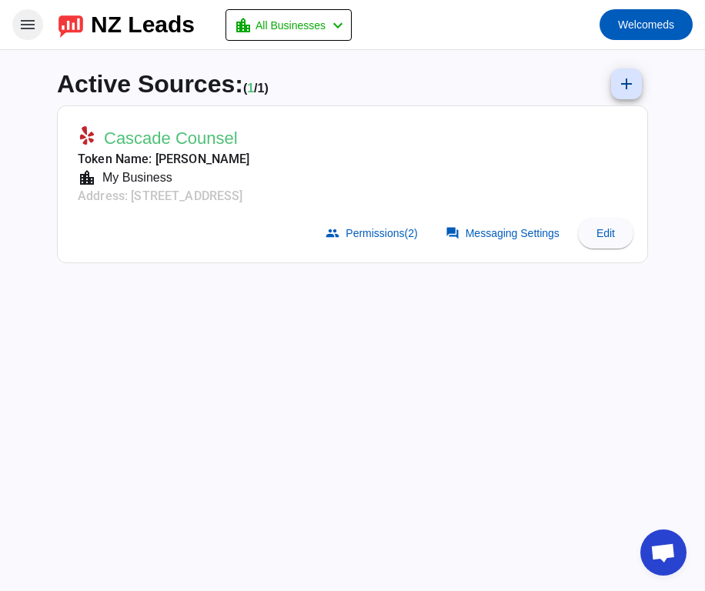
click at [25, 16] on mat-icon "menu" at bounding box center [27, 24] width 18 height 18
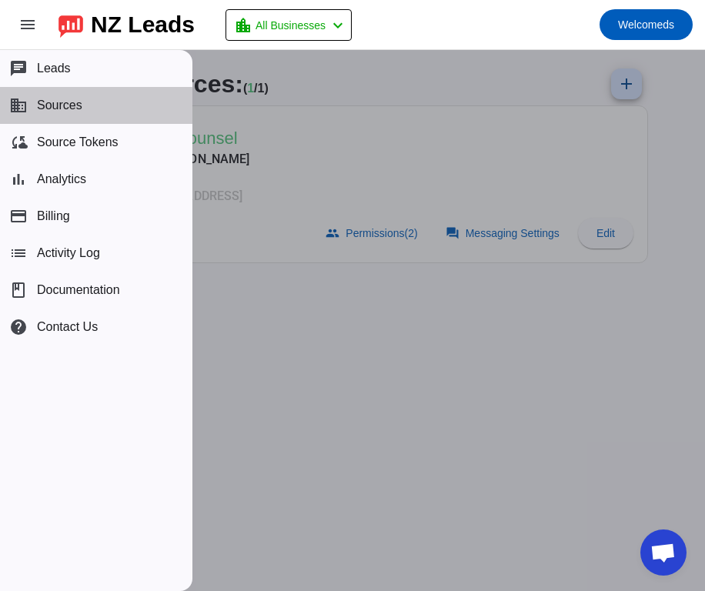
click at [71, 108] on span "Sources" at bounding box center [59, 106] width 45 height 14
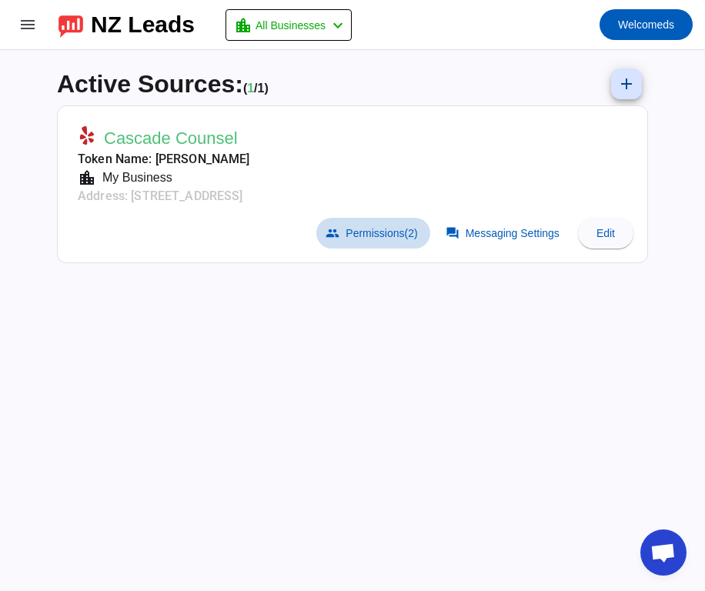
click at [367, 240] on span at bounding box center [373, 233] width 113 height 31
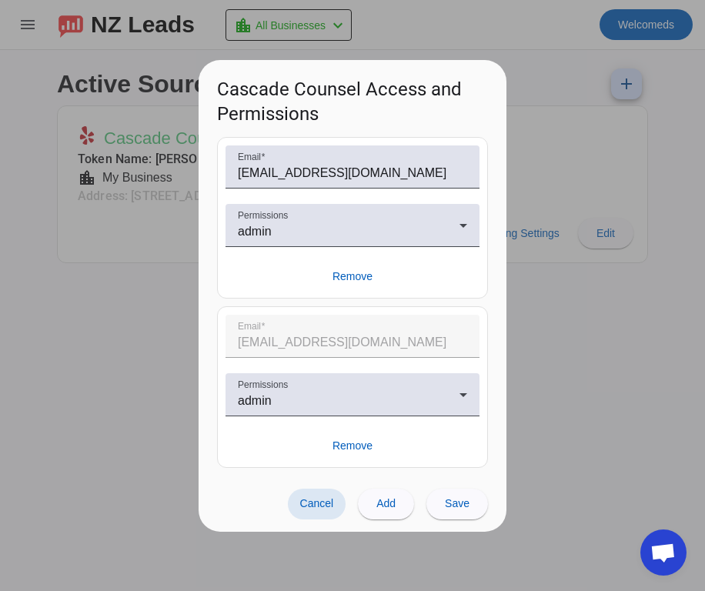
click at [589, 324] on div at bounding box center [352, 295] width 705 height 591
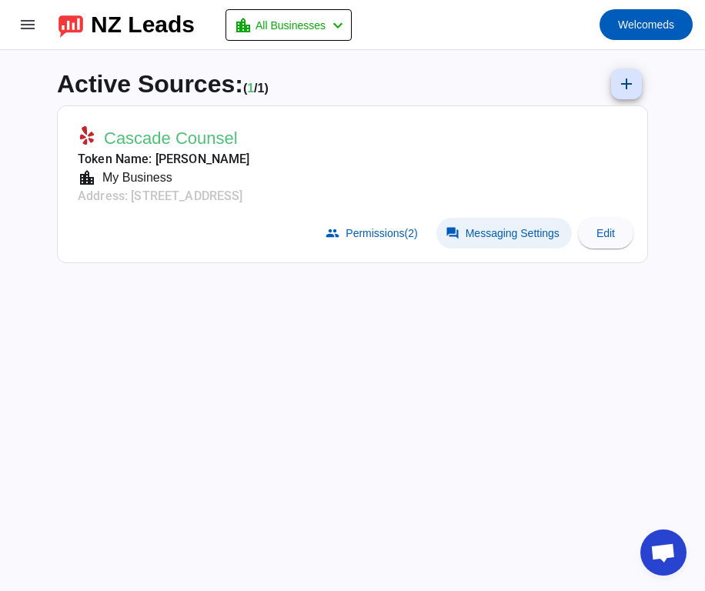
click at [545, 224] on span at bounding box center [505, 233] width 136 height 31
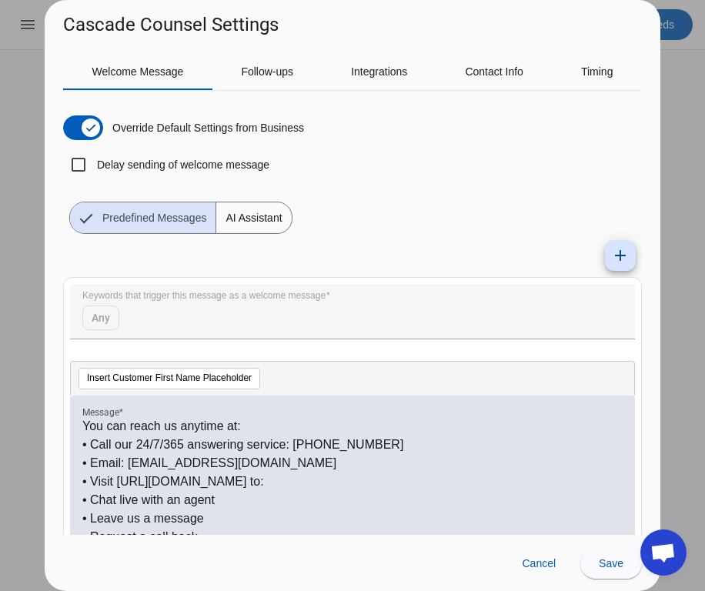
scroll to position [95, 0]
click at [237, 429] on p "You can reach us anytime at:" at bounding box center [352, 426] width 541 height 18
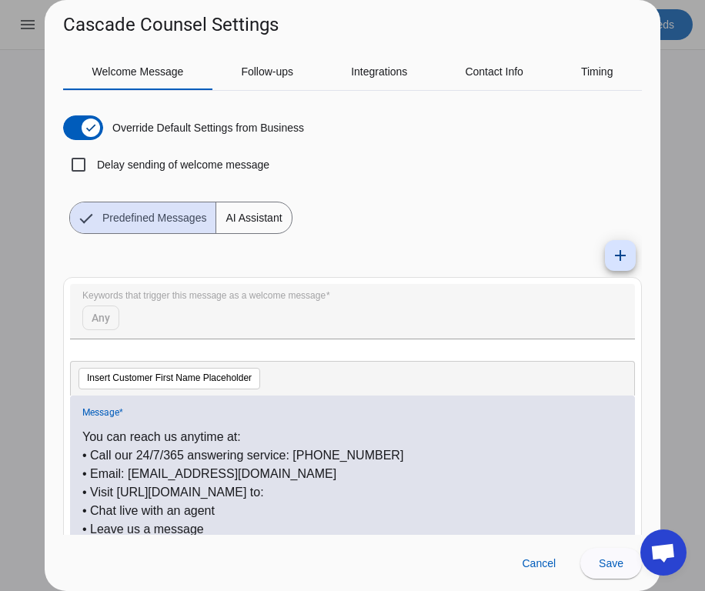
scroll to position [85, 0]
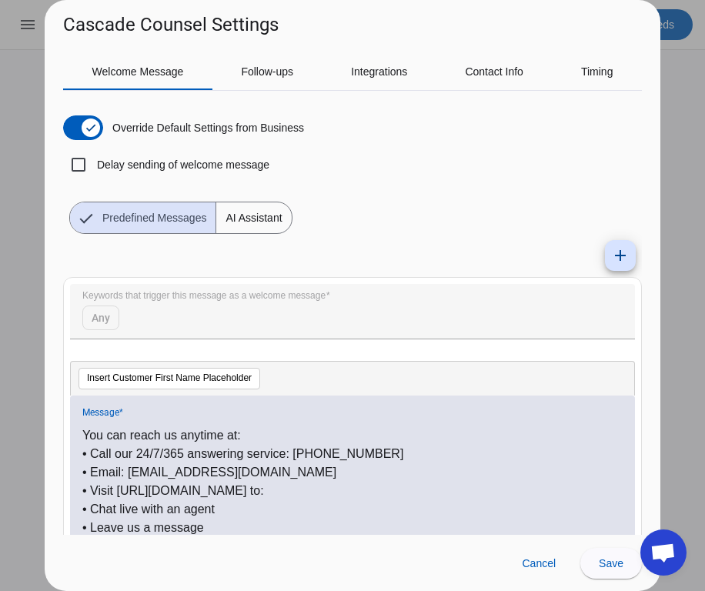
drag, startPoint x: 143, startPoint y: 481, endPoint x: 286, endPoint y: 489, distance: 142.7
click at [286, 489] on p "• Visit http://cascadecounsel.com to:" at bounding box center [352, 491] width 541 height 18
click at [101, 514] on p "• Chat live with an agent" at bounding box center [352, 510] width 541 height 18
click at [102, 450] on p "• Call our 24/7/365 answering service: (425) 645-4684" at bounding box center [352, 454] width 541 height 18
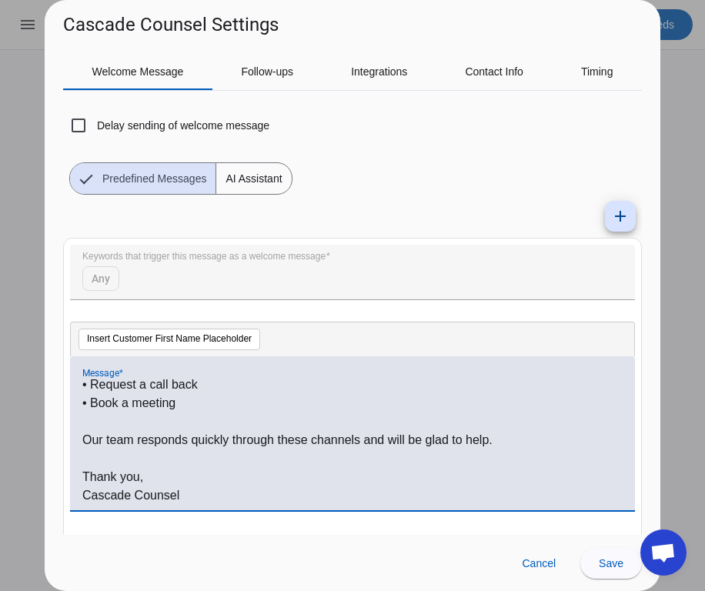
scroll to position [40, 0]
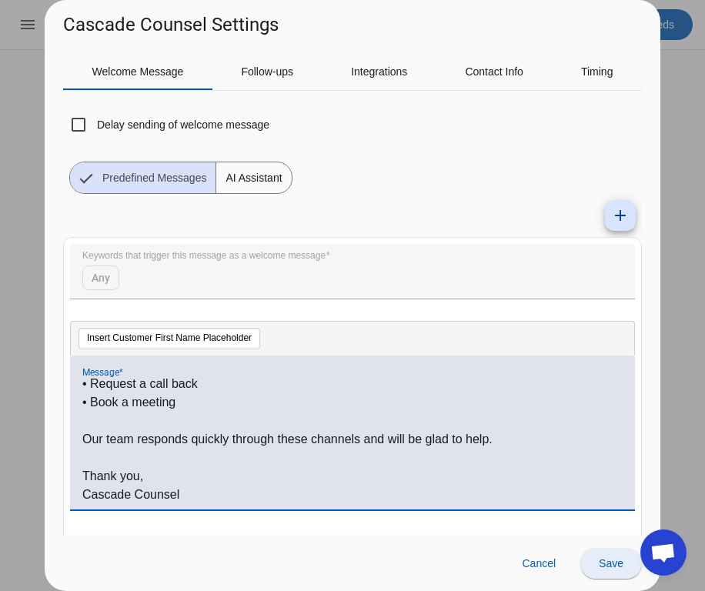
click at [609, 560] on span "Save" at bounding box center [611, 564] width 25 height 12
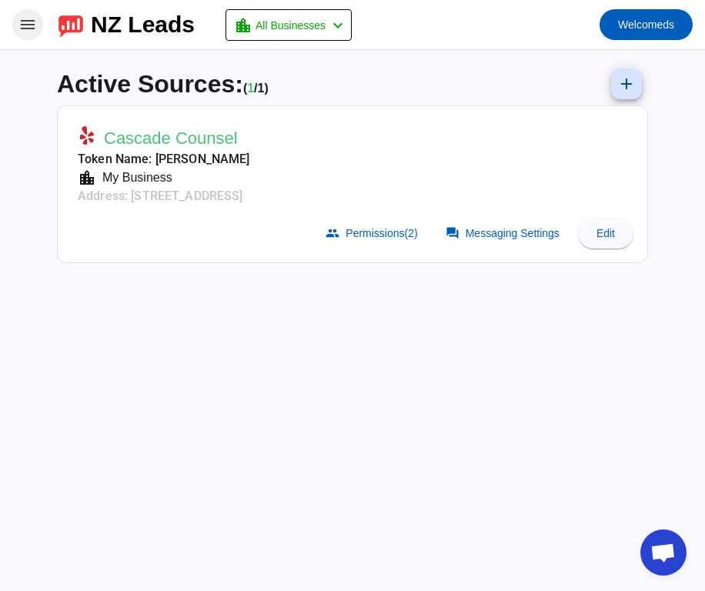
click at [33, 31] on mat-icon "menu" at bounding box center [27, 24] width 18 height 18
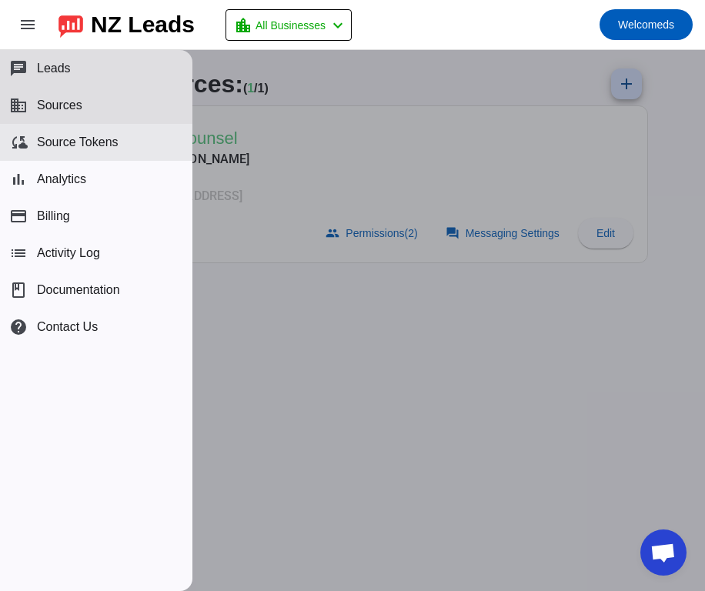
click at [69, 149] on span "Source Tokens" at bounding box center [78, 143] width 82 height 14
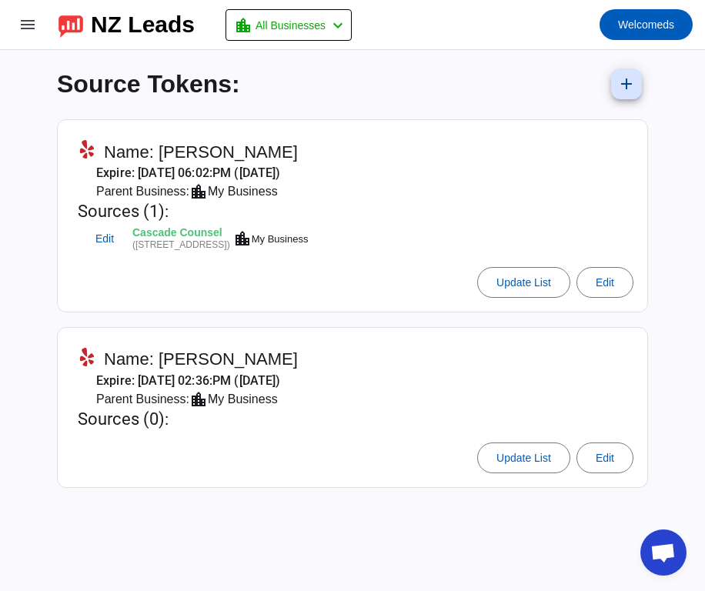
click at [233, 390] on div "My Business" at bounding box center [243, 399] width 70 height 18
click at [618, 458] on span at bounding box center [605, 458] width 55 height 37
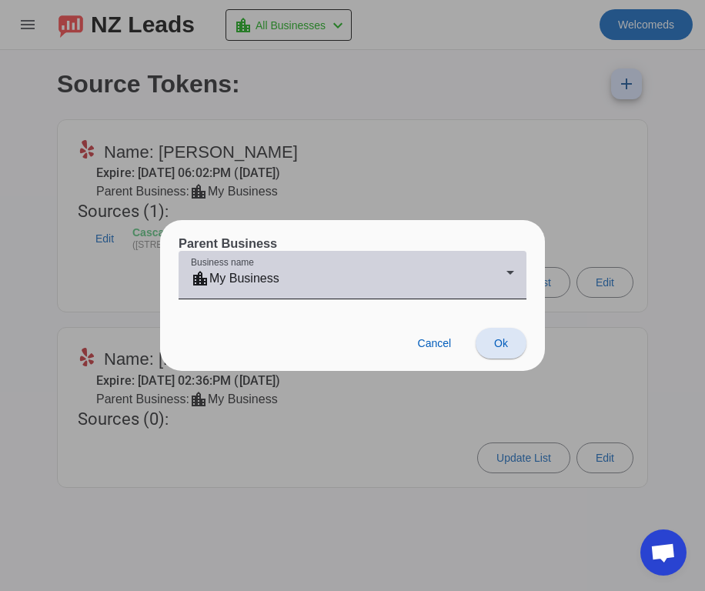
click at [262, 290] on mat-select "location_city My Business" at bounding box center [352, 282] width 323 height 24
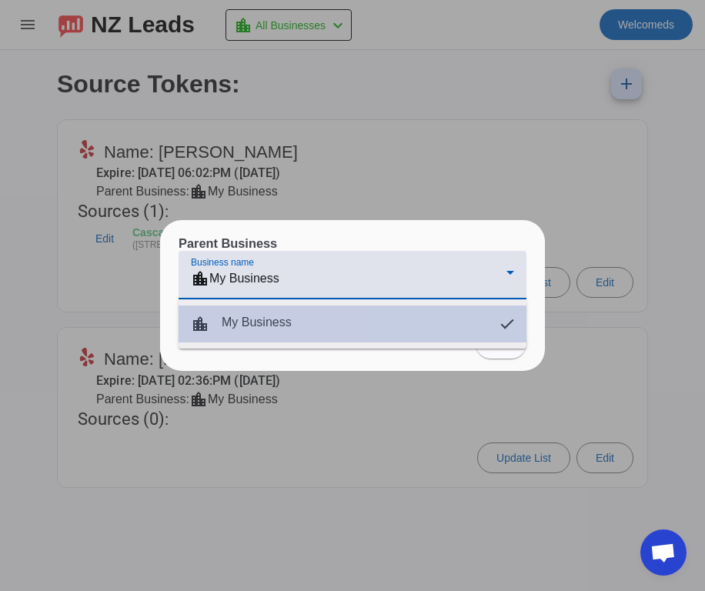
click at [252, 330] on div "location_city My Business" at bounding box center [241, 324] width 101 height 18
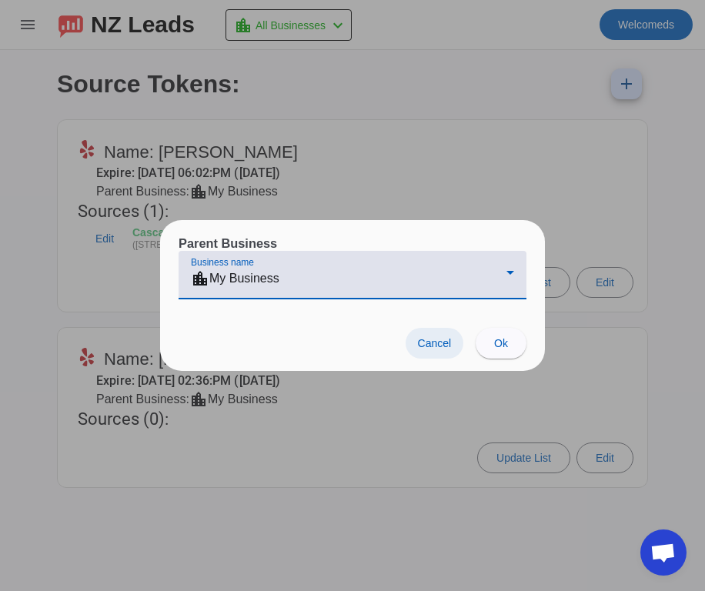
click at [428, 343] on span "Cancel" at bounding box center [435, 343] width 34 height 12
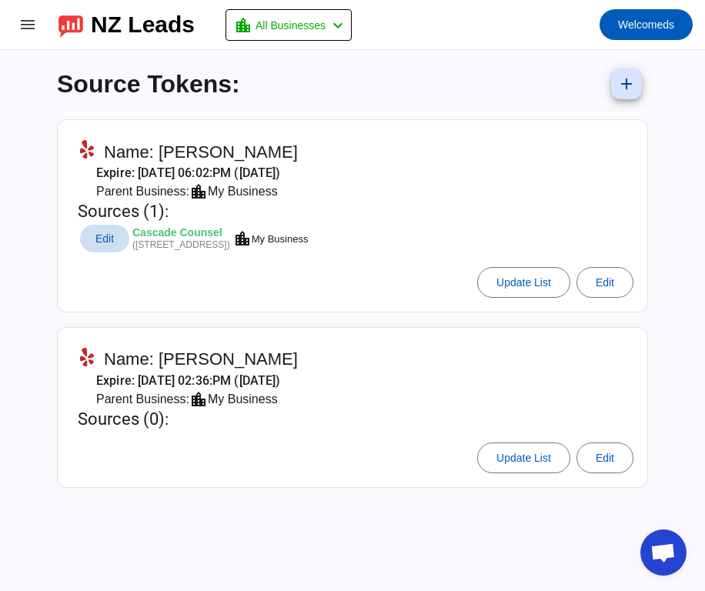
click at [102, 240] on span "Edit" at bounding box center [105, 239] width 18 height 10
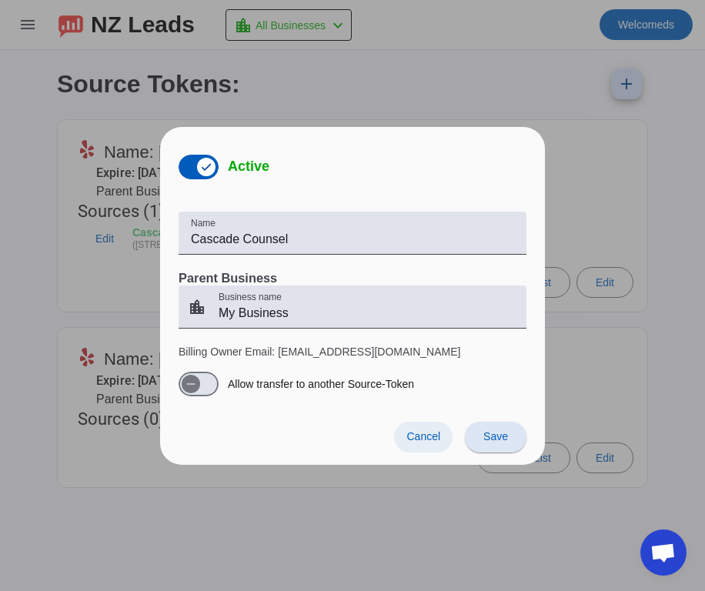
click at [414, 437] on span "Cancel" at bounding box center [424, 437] width 34 height 12
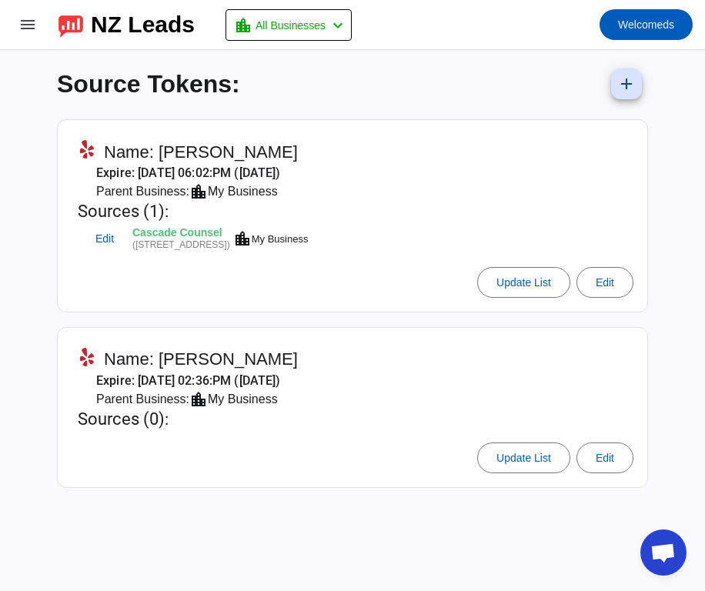
click at [255, 307] on mat-card "Name: [PERSON_NAME] Expire: [DATE] 06:02:PM ([DATE]) Parent Business: location_…" at bounding box center [352, 215] width 591 height 193
click at [20, 16] on mat-icon "menu" at bounding box center [27, 24] width 18 height 18
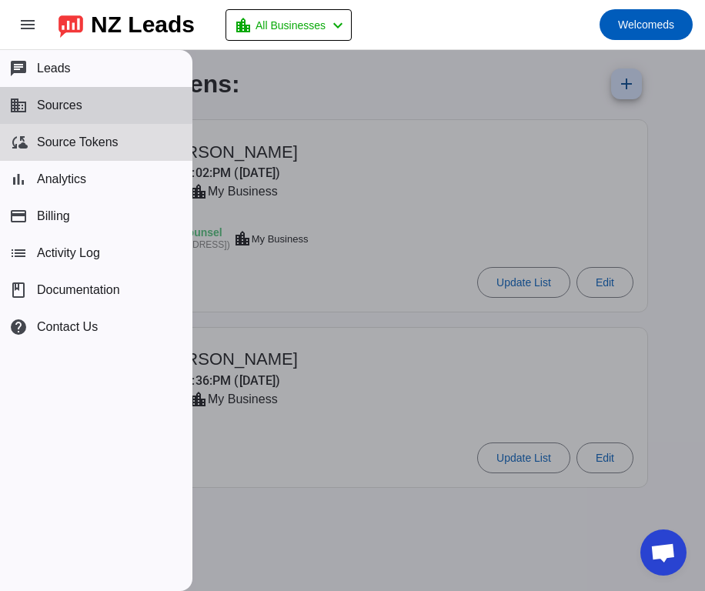
click at [51, 102] on span "Sources" at bounding box center [59, 106] width 45 height 14
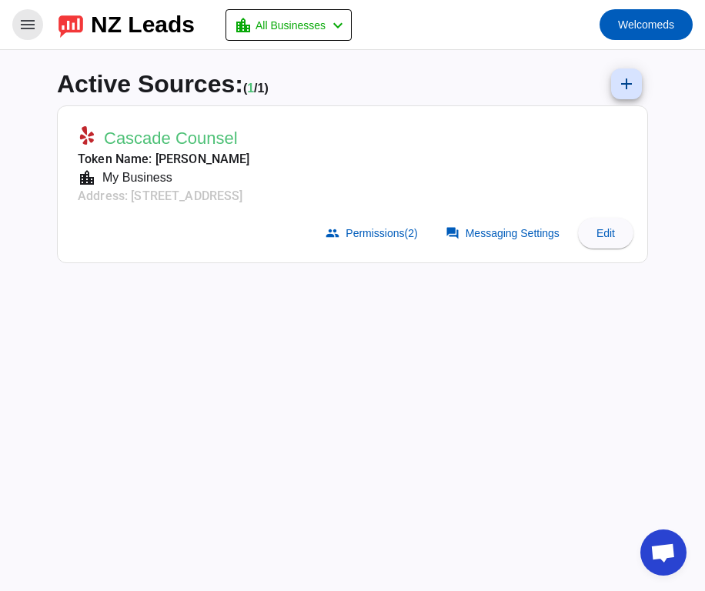
click at [29, 22] on mat-icon "menu" at bounding box center [27, 24] width 18 height 18
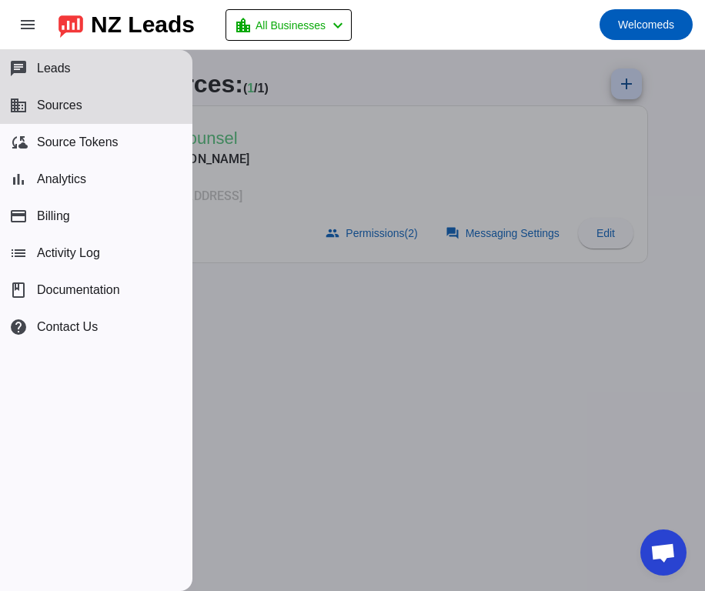
click at [220, 384] on div at bounding box center [352, 320] width 705 height 541
